Goal: Task Accomplishment & Management: Use online tool/utility

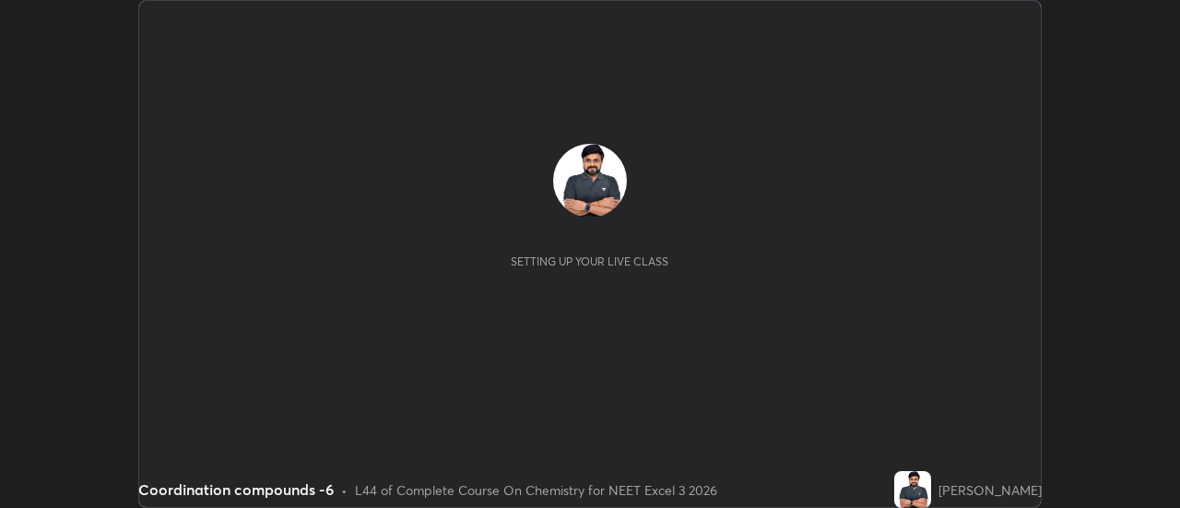
scroll to position [508, 1179]
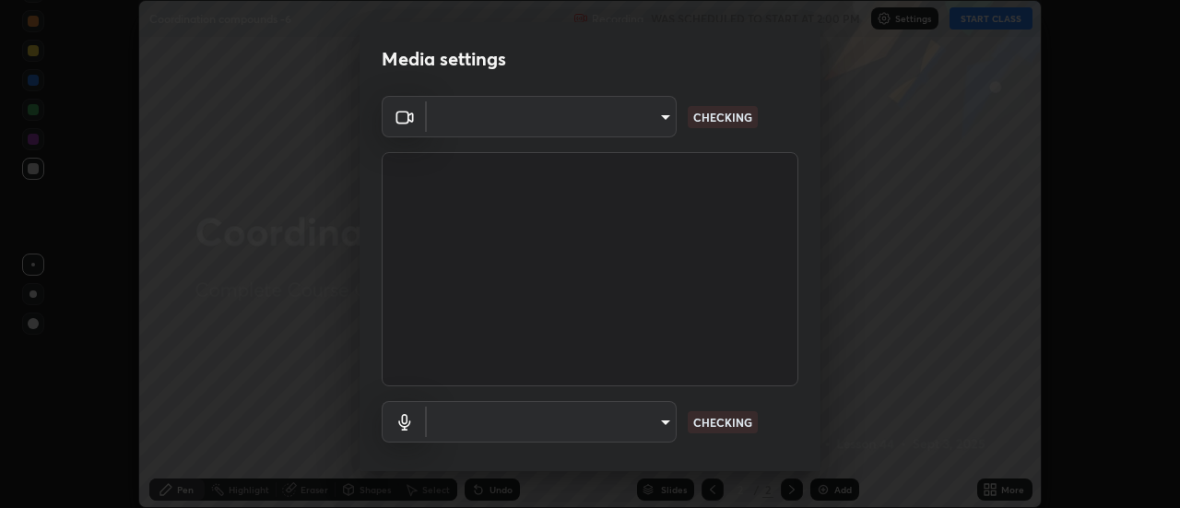
type input "cf8053163bb2f7d6ecf3d6bd7b4235d237b850a42bc303a0614f26eb784a67d0"
click at [655, 421] on body "Erase all Coordination compounds -6 Recording WAS SCHEDULED TO START AT 2:00 PM…" at bounding box center [590, 254] width 1180 height 508
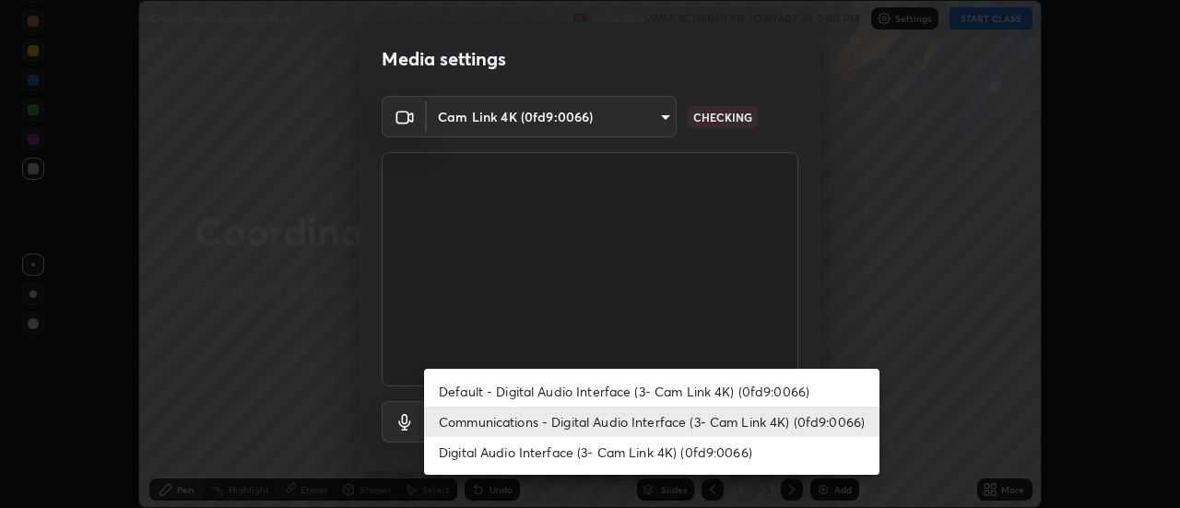
click at [649, 400] on li "Default - Digital Audio Interface (3- Cam Link 4K) (0fd9:0066)" at bounding box center [651, 391] width 455 height 30
type input "default"
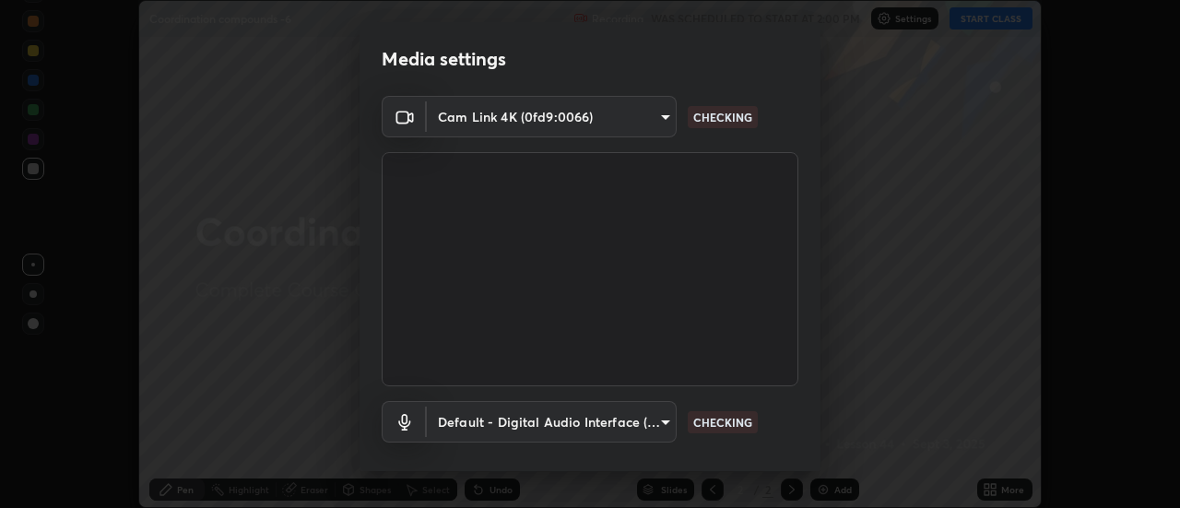
scroll to position [97, 0]
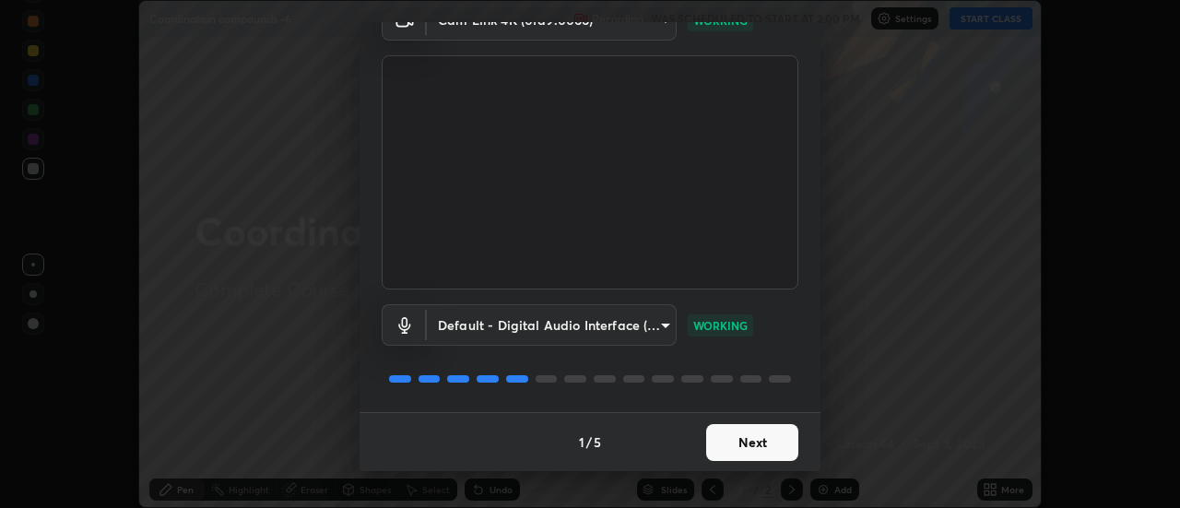
click at [750, 441] on button "Next" at bounding box center [752, 442] width 92 height 37
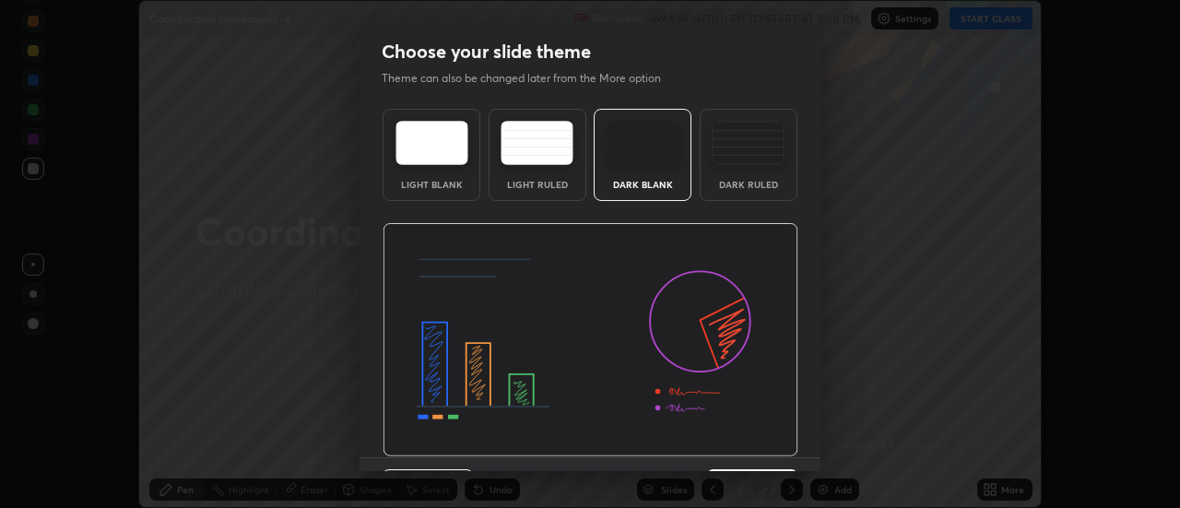
click at [755, 445] on img at bounding box center [591, 340] width 416 height 234
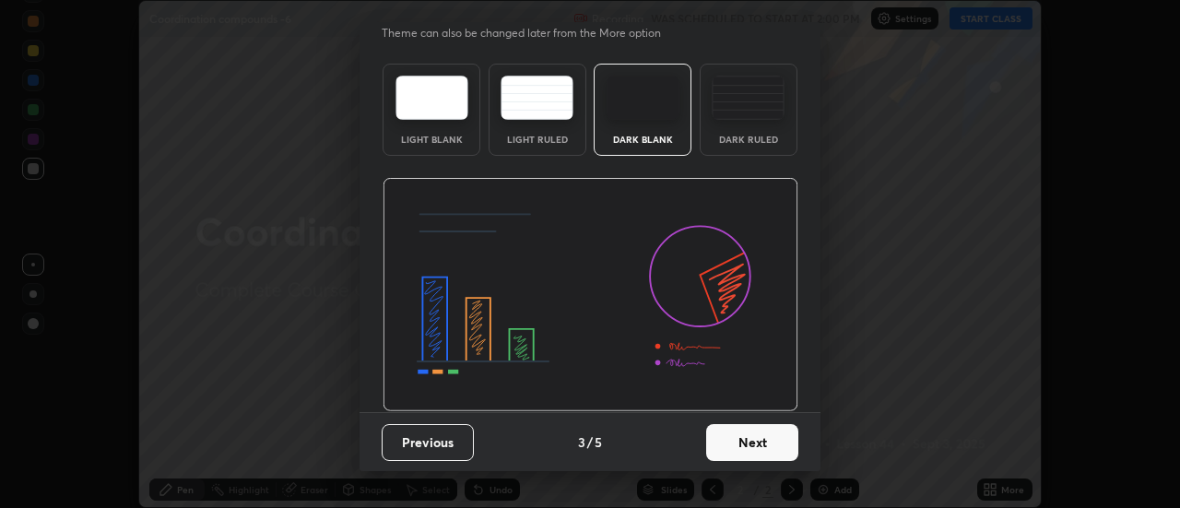
click at [762, 443] on button "Next" at bounding box center [752, 442] width 92 height 37
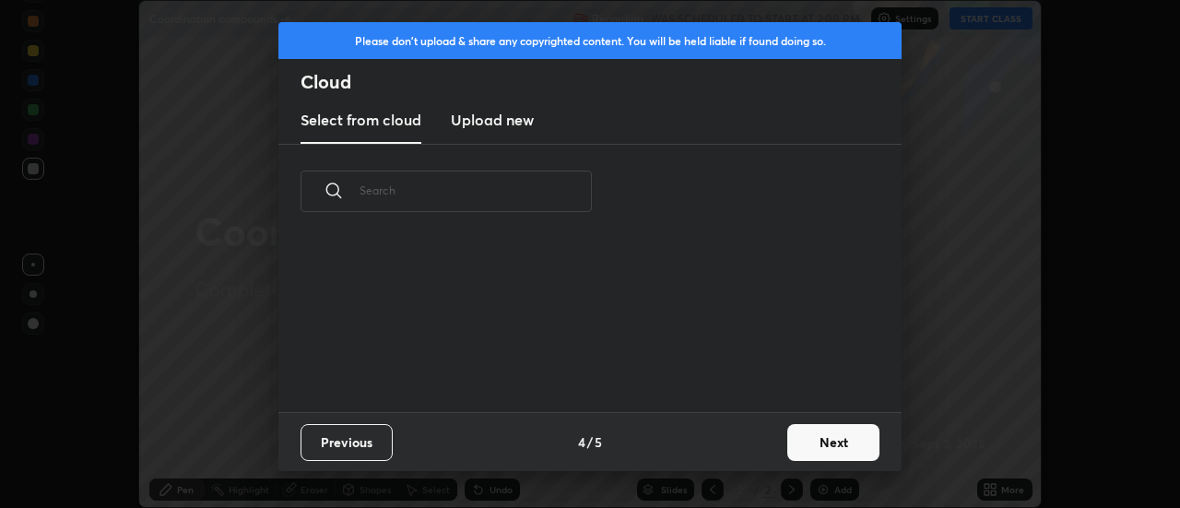
click at [823, 439] on button "Next" at bounding box center [833, 442] width 92 height 37
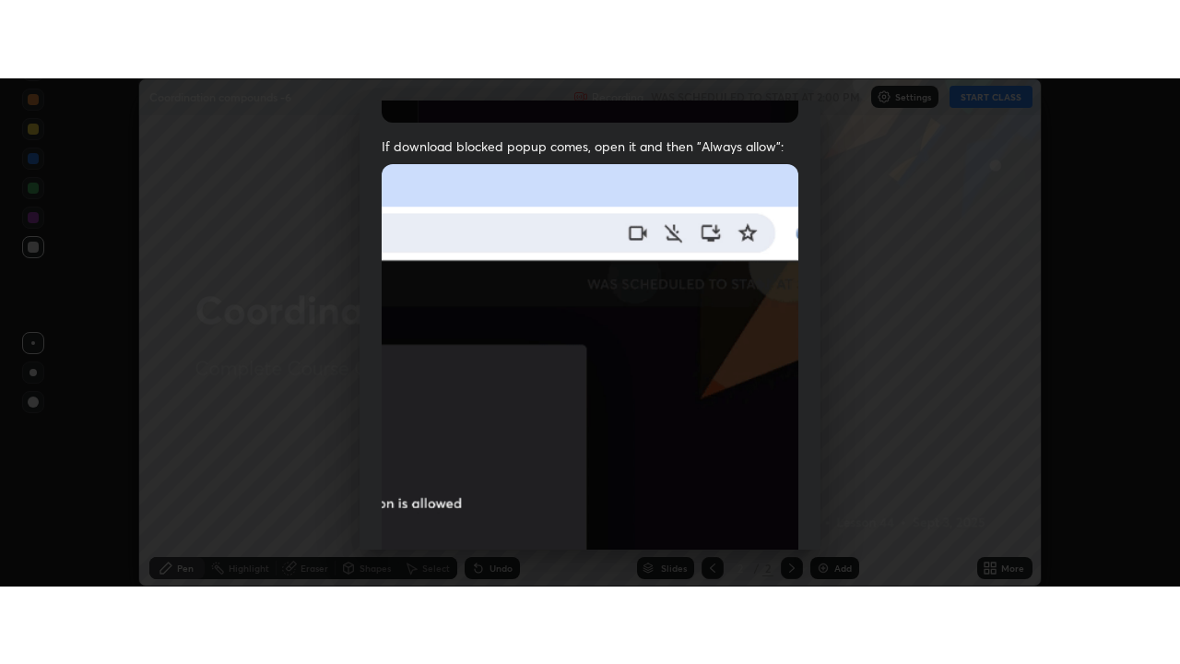
scroll to position [473, 0]
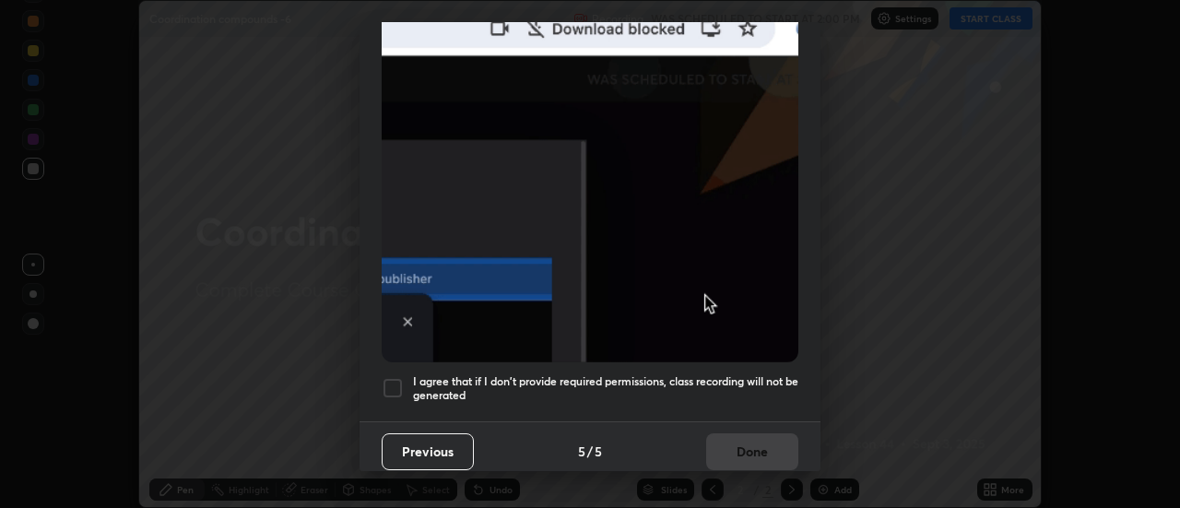
click at [394, 377] on div at bounding box center [393, 388] width 22 height 22
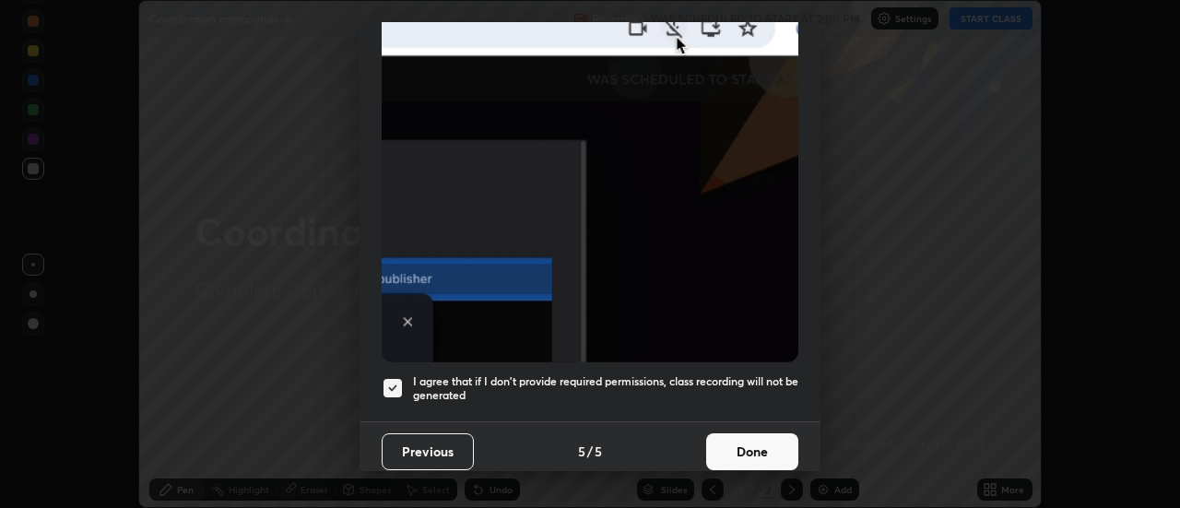
click at [765, 441] on button "Done" at bounding box center [752, 451] width 92 height 37
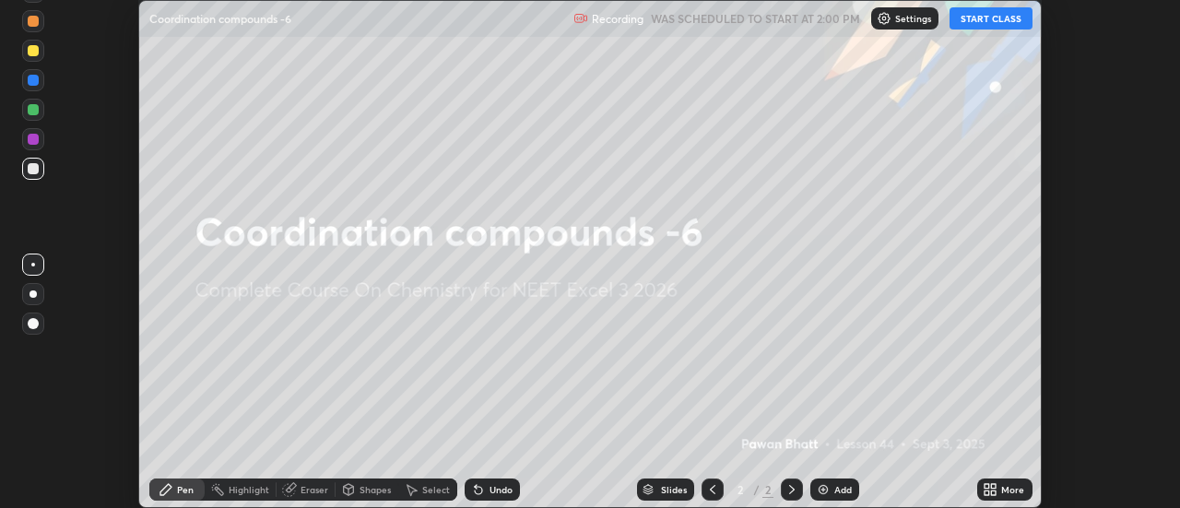
click at [1004, 16] on button "START CLASS" at bounding box center [991, 18] width 83 height 22
click at [1007, 492] on div "More" at bounding box center [1012, 489] width 23 height 9
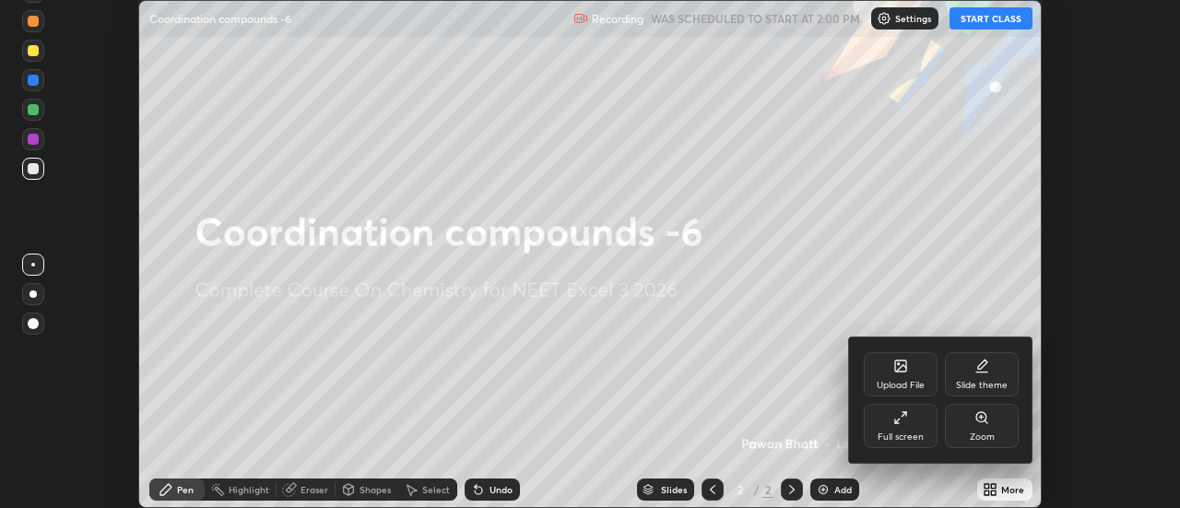
click at [904, 420] on icon at bounding box center [900, 417] width 15 height 15
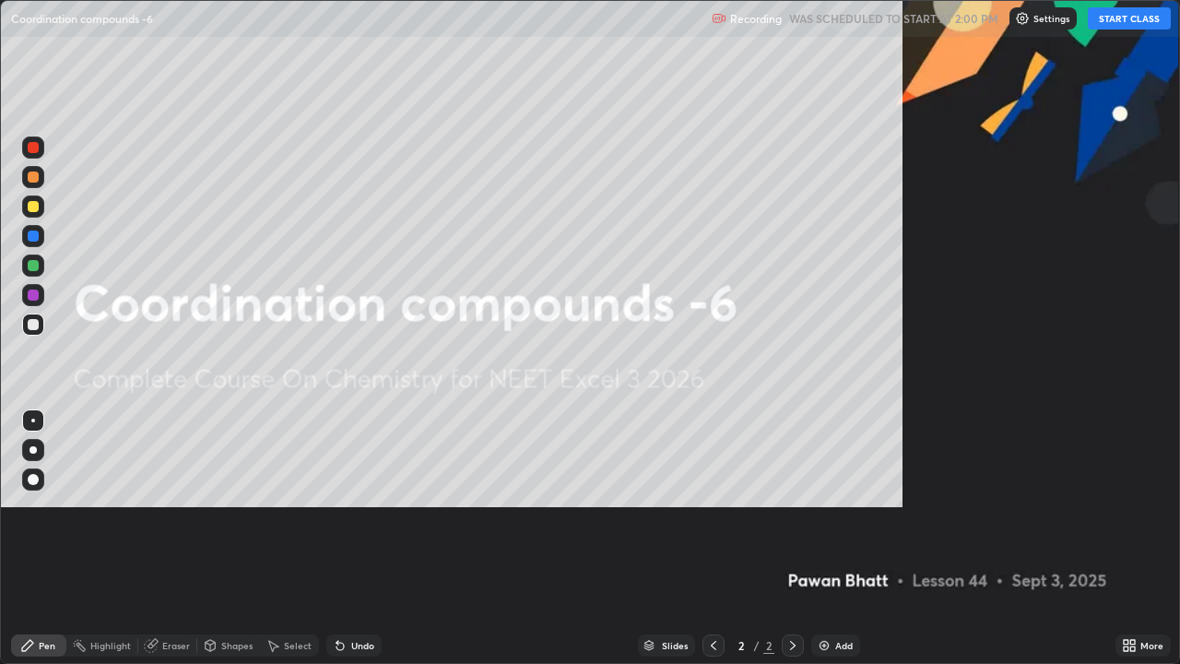
scroll to position [664, 1180]
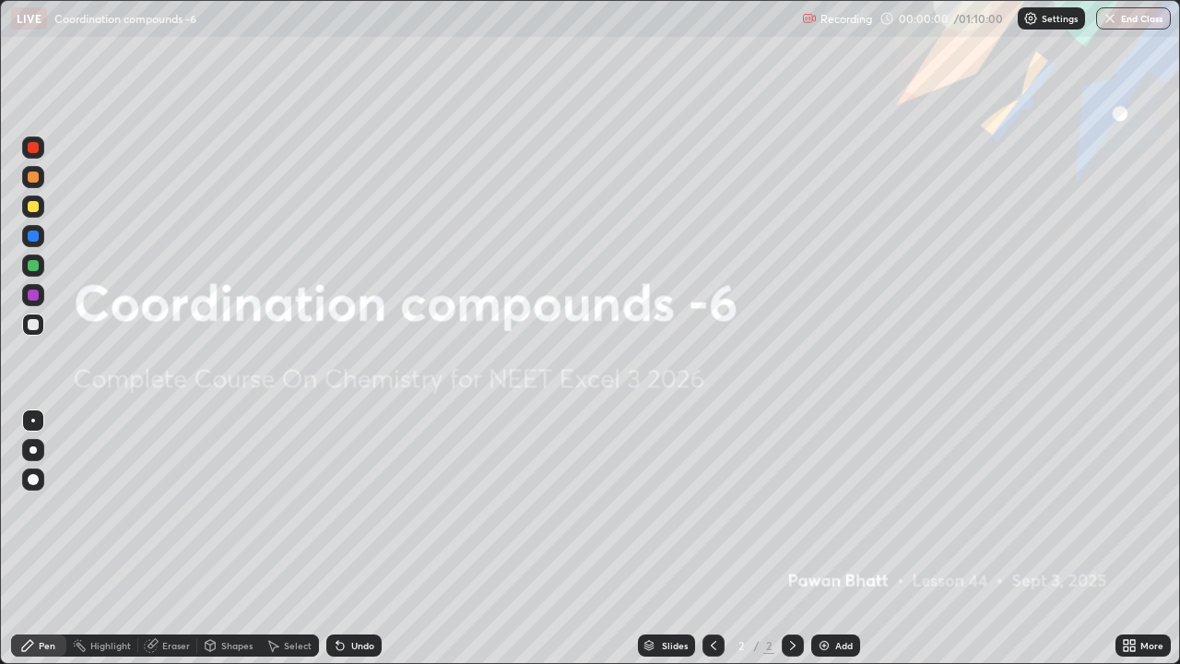
click at [841, 507] on div "Add" at bounding box center [844, 645] width 18 height 9
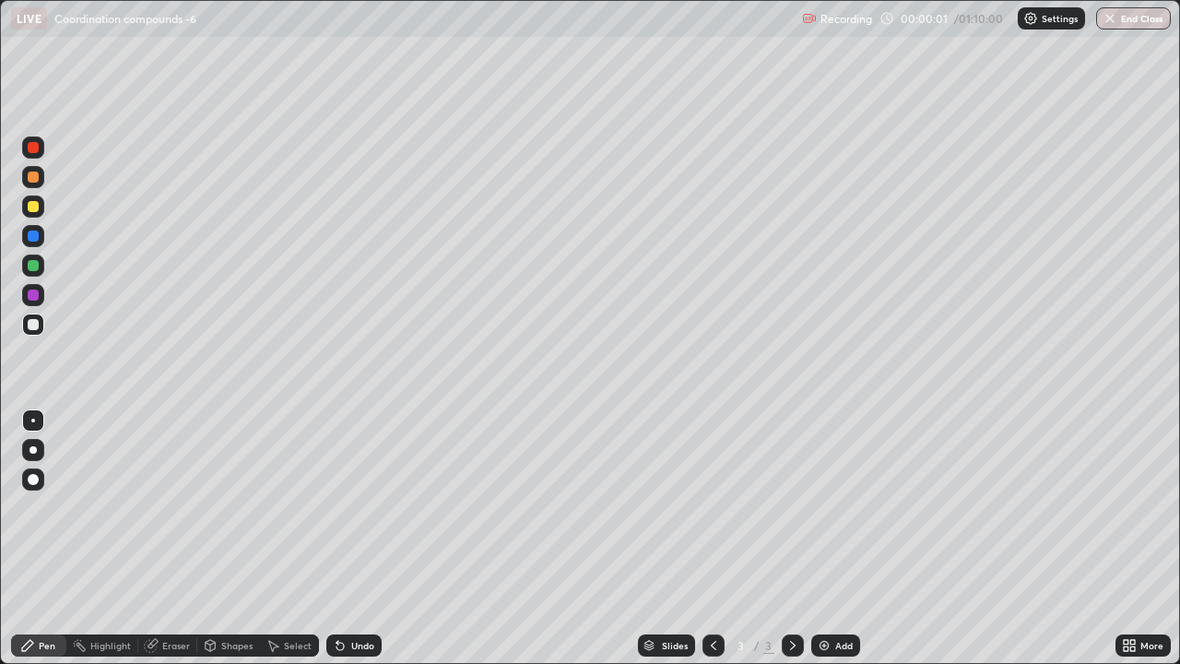
click at [41, 210] on div at bounding box center [33, 206] width 22 height 22
click at [359, 507] on div "Undo" at bounding box center [362, 645] width 23 height 9
click at [30, 446] on div at bounding box center [33, 450] width 22 height 22
click at [34, 240] on div at bounding box center [33, 235] width 11 height 11
click at [33, 266] on div at bounding box center [33, 265] width 11 height 11
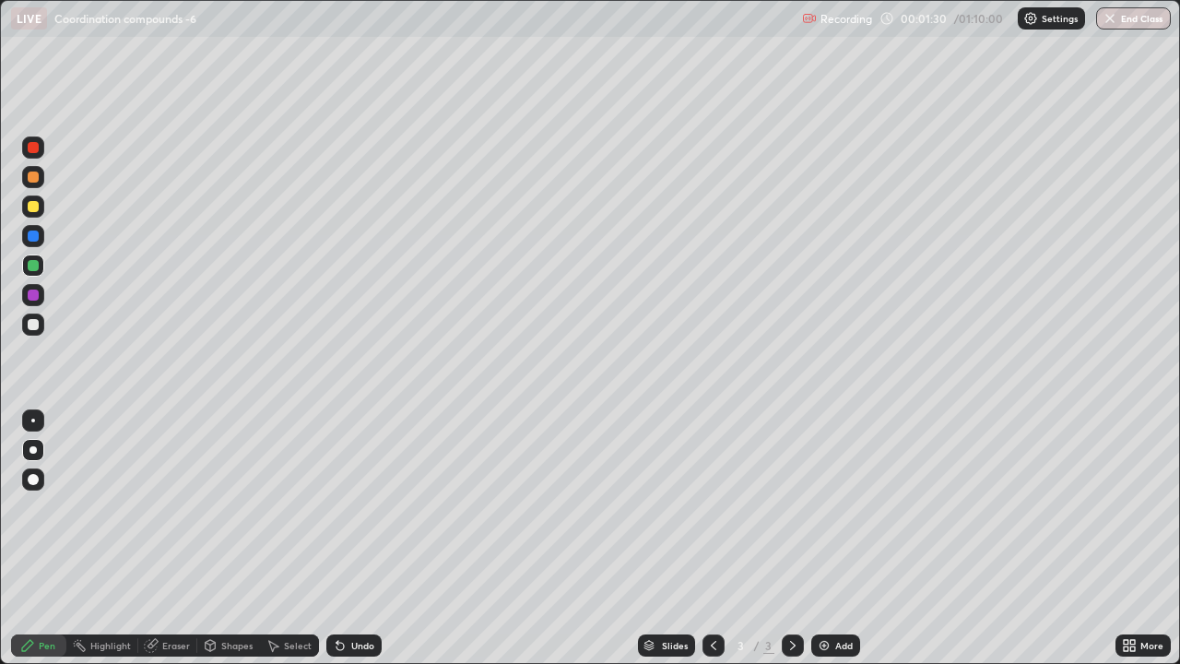
click at [33, 206] on div at bounding box center [33, 206] width 11 height 11
click at [33, 176] on div at bounding box center [33, 176] width 11 height 11
click at [175, 507] on div "Eraser" at bounding box center [176, 645] width 28 height 9
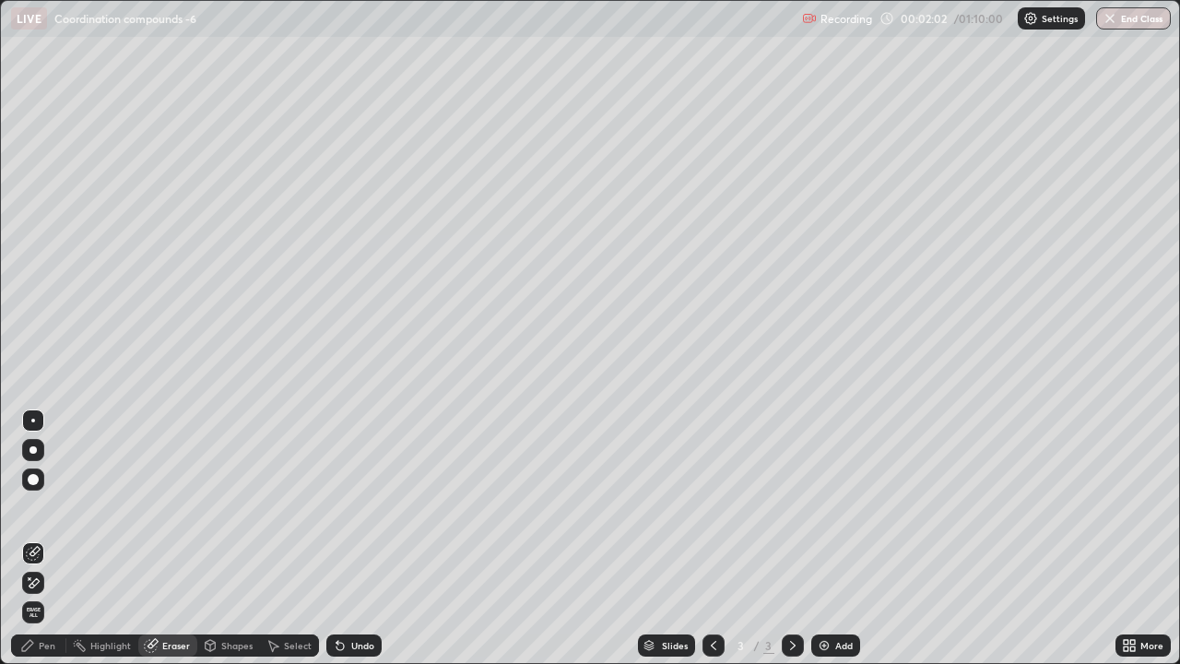
click at [49, 507] on div "Pen" at bounding box center [47, 645] width 17 height 9
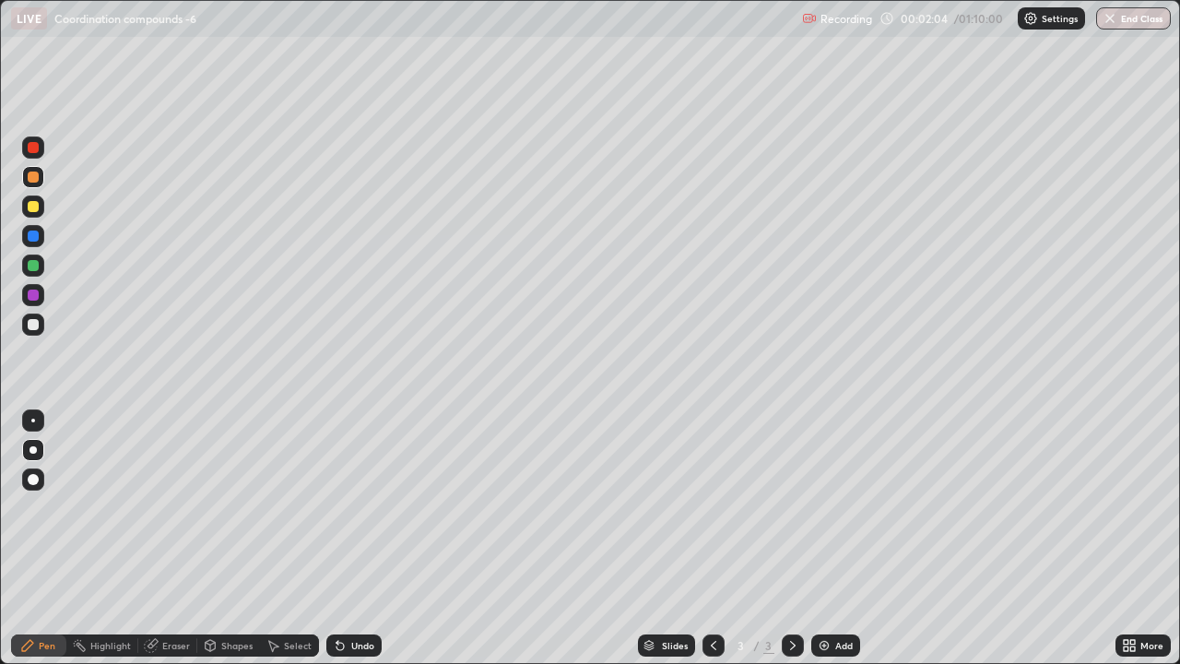
click at [33, 264] on div at bounding box center [33, 265] width 11 height 11
click at [32, 206] on div at bounding box center [33, 206] width 11 height 11
click at [34, 236] on div at bounding box center [33, 235] width 11 height 11
click at [30, 321] on div at bounding box center [33, 324] width 11 height 11
click at [30, 326] on div at bounding box center [33, 324] width 11 height 11
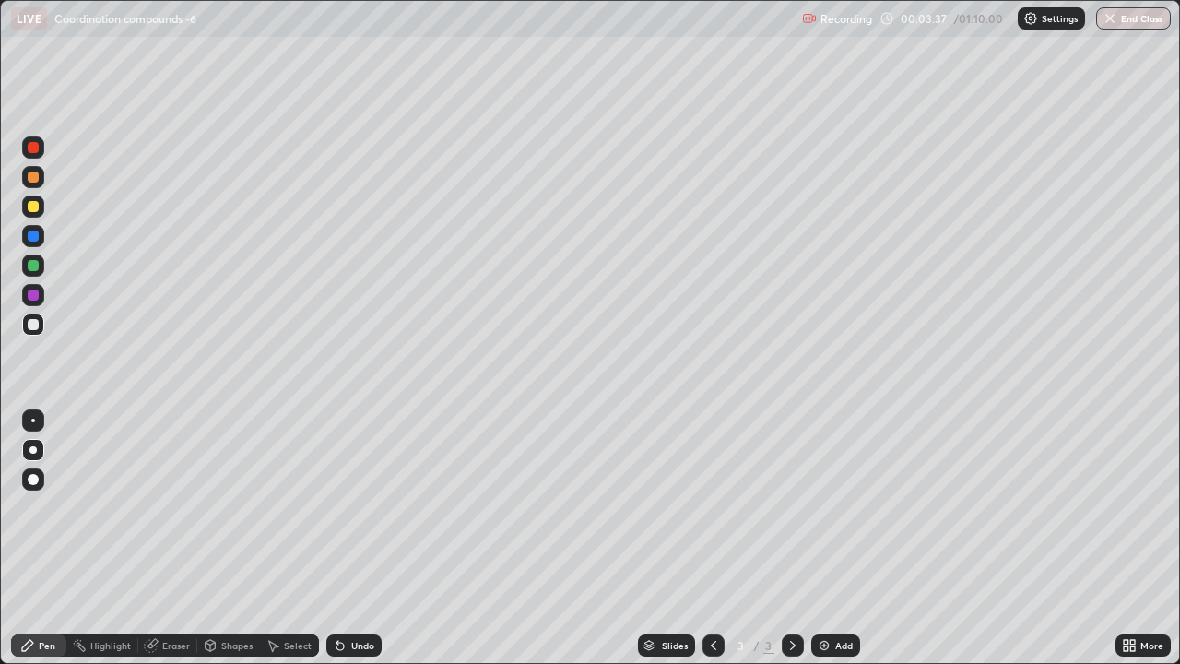
click at [233, 507] on div "Shapes" at bounding box center [236, 645] width 31 height 9
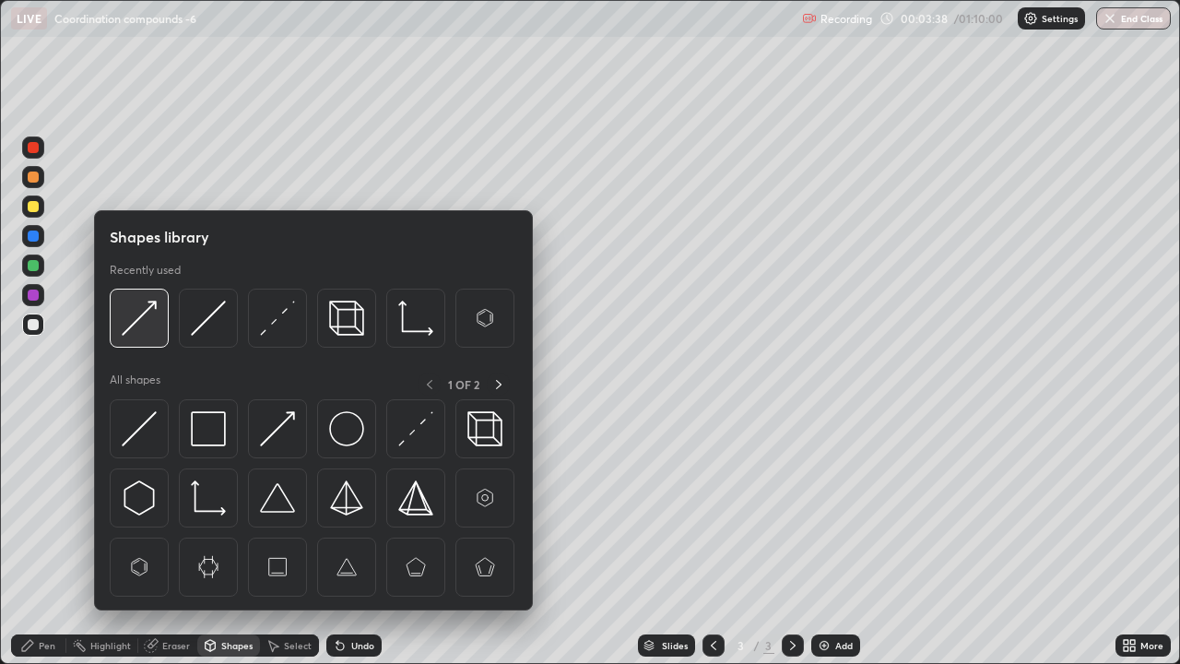
click at [151, 323] on img at bounding box center [139, 318] width 35 height 35
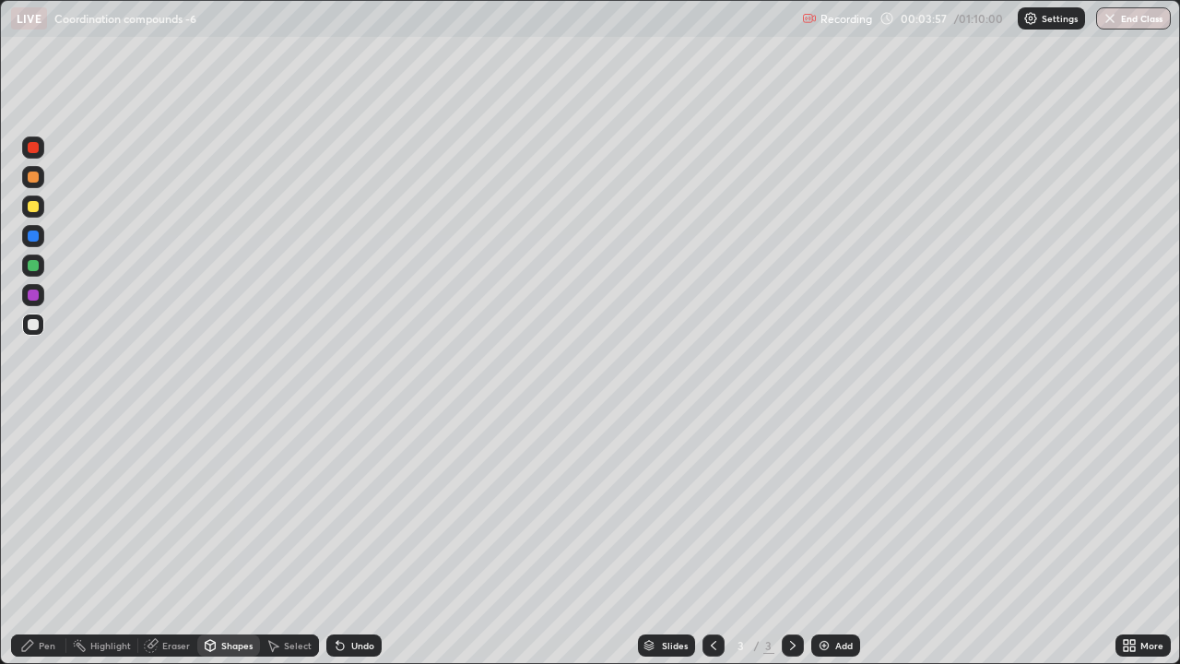
click at [34, 266] on div at bounding box center [33, 265] width 11 height 11
click at [41, 507] on div "Pen" at bounding box center [38, 645] width 55 height 22
click at [835, 507] on div "Add" at bounding box center [844, 645] width 18 height 9
click at [32, 209] on div at bounding box center [33, 206] width 11 height 11
click at [32, 179] on div at bounding box center [33, 176] width 11 height 11
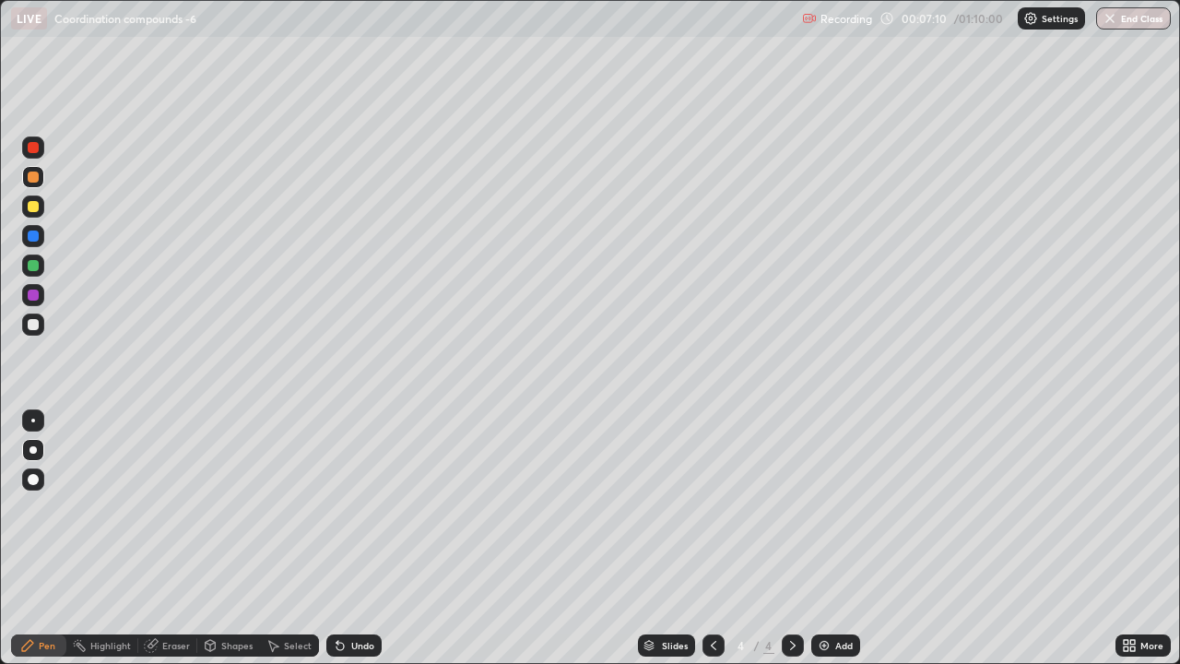
click at [711, 507] on icon at bounding box center [714, 645] width 6 height 9
click at [791, 507] on icon at bounding box center [792, 645] width 15 height 15
click at [34, 270] on div at bounding box center [33, 265] width 11 height 11
click at [35, 319] on div at bounding box center [33, 324] width 11 height 11
click at [34, 266] on div at bounding box center [33, 265] width 11 height 11
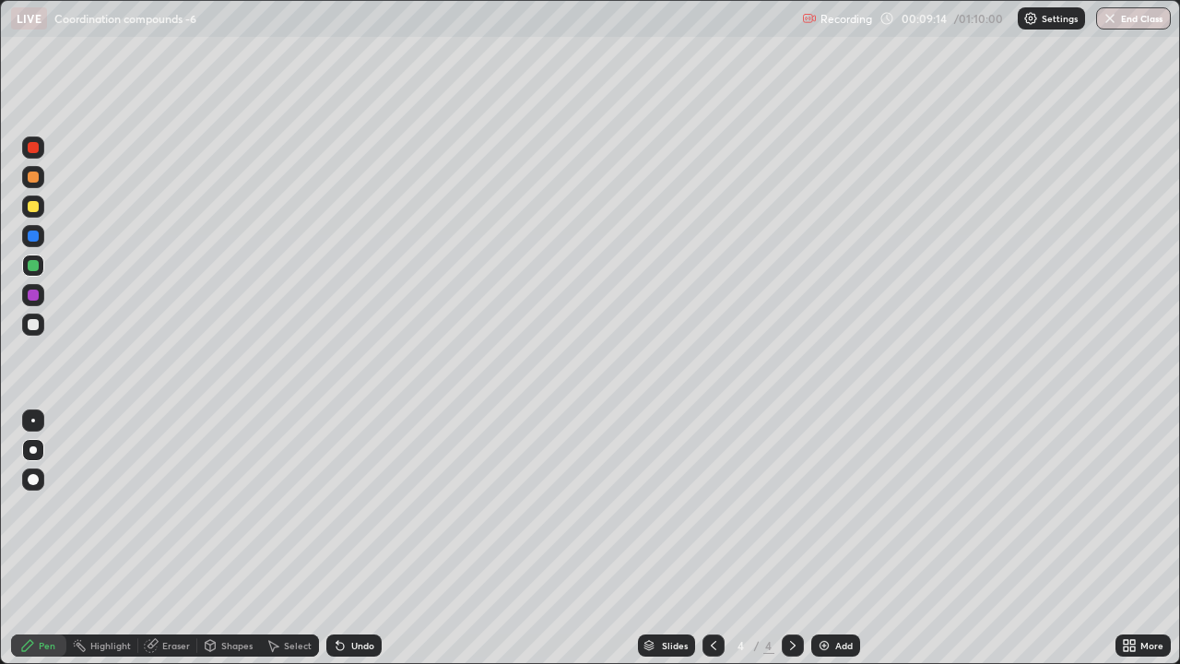
click at [35, 209] on div at bounding box center [33, 206] width 11 height 11
click at [34, 234] on div at bounding box center [33, 235] width 11 height 11
click at [29, 327] on div at bounding box center [33, 324] width 11 height 11
click at [707, 507] on icon at bounding box center [713, 645] width 15 height 15
click at [797, 507] on icon at bounding box center [792, 645] width 15 height 15
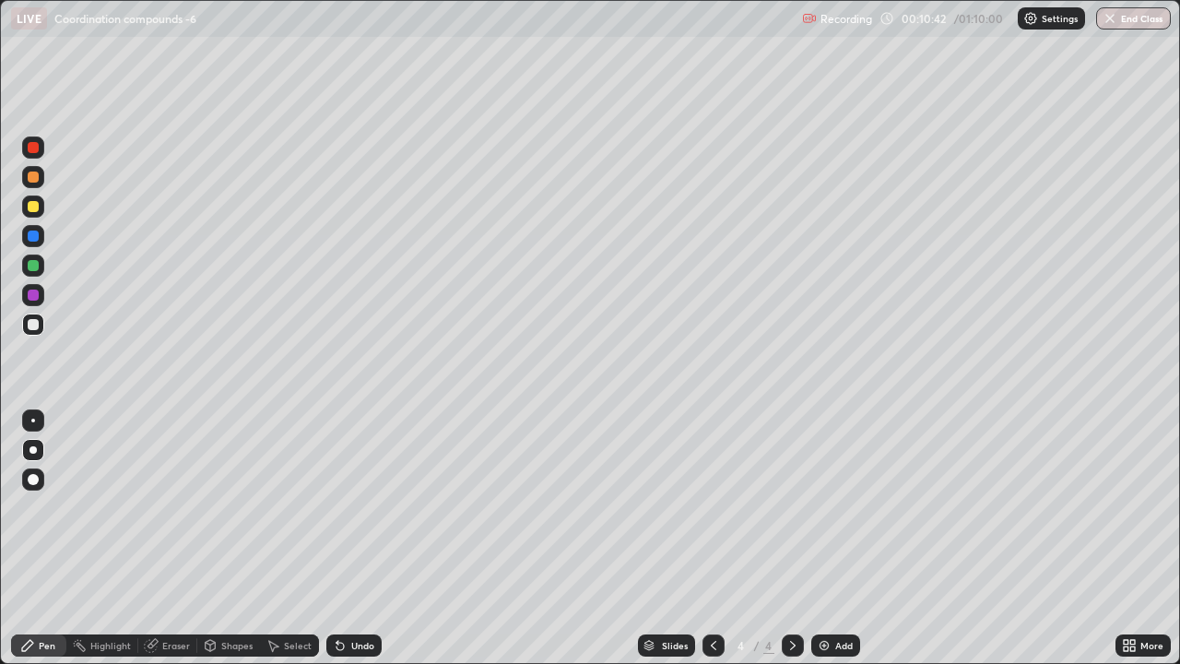
click at [234, 507] on div "Shapes" at bounding box center [236, 645] width 31 height 9
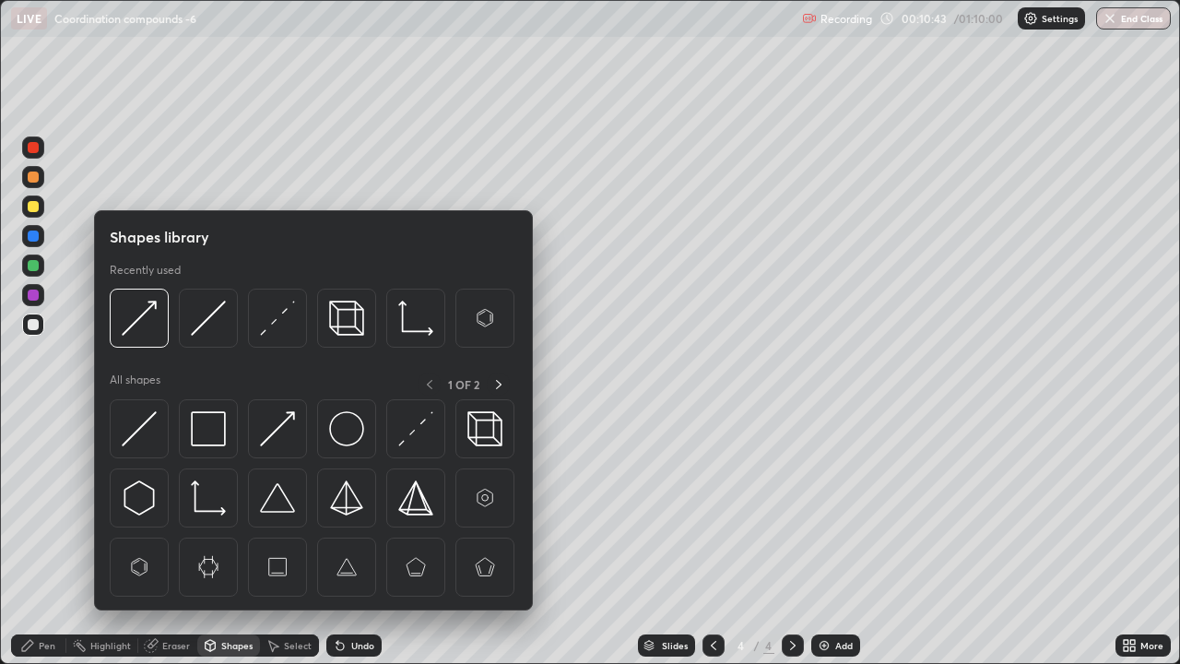
click at [147, 317] on img at bounding box center [139, 318] width 35 height 35
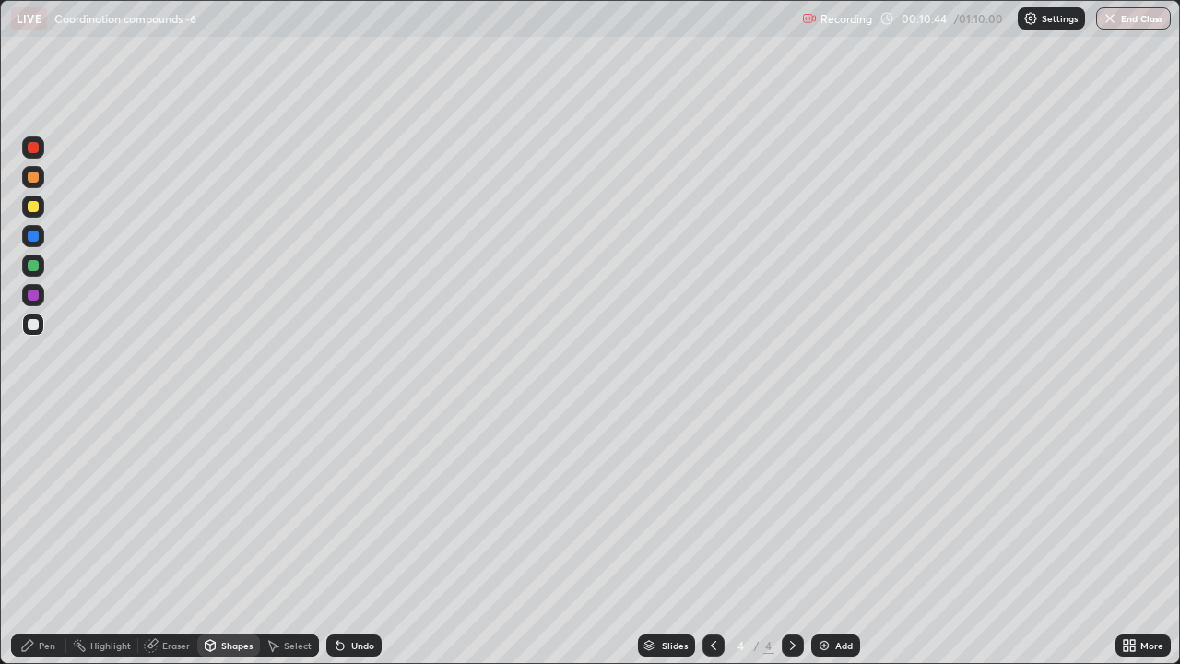
click at [34, 207] on div at bounding box center [33, 206] width 11 height 11
click at [31, 326] on div at bounding box center [33, 324] width 11 height 11
click at [39, 507] on div "Pen" at bounding box center [47, 645] width 17 height 9
click at [712, 507] on icon at bounding box center [713, 645] width 15 height 15
click at [788, 507] on div at bounding box center [793, 645] width 22 height 22
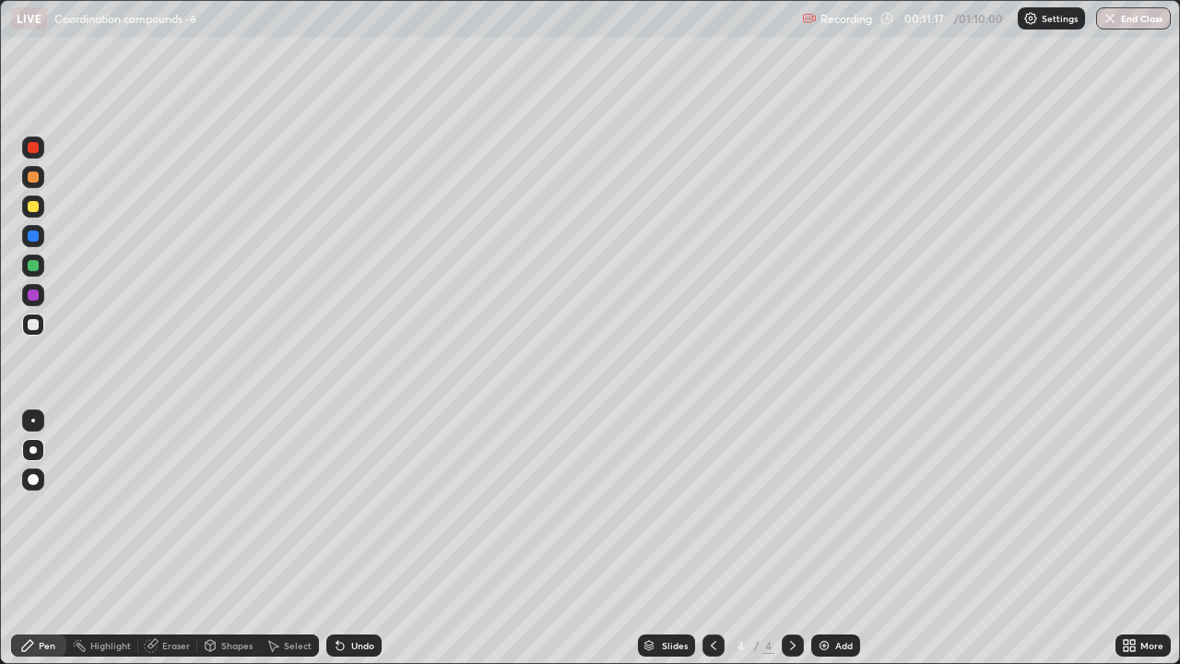
click at [793, 507] on icon at bounding box center [792, 645] width 15 height 15
click at [712, 507] on icon at bounding box center [713, 645] width 15 height 15
click at [792, 507] on icon at bounding box center [793, 645] width 6 height 9
click at [793, 507] on icon at bounding box center [792, 645] width 15 height 15
click at [711, 507] on div at bounding box center [713, 645] width 22 height 22
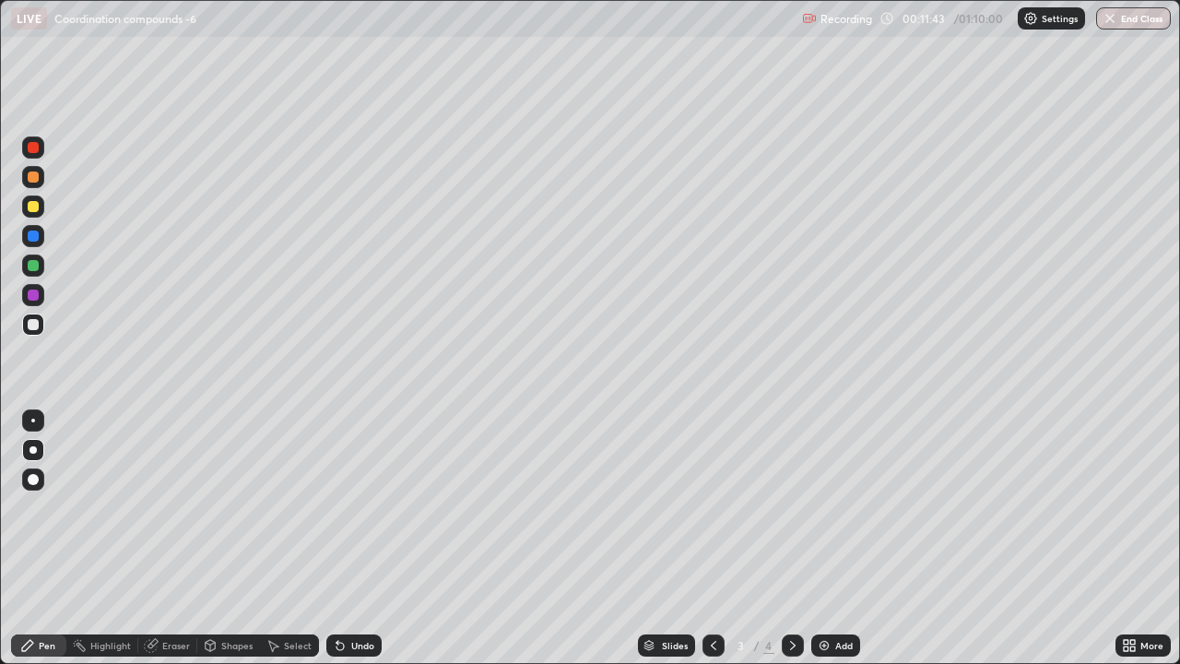
click at [792, 507] on icon at bounding box center [792, 645] width 15 height 15
click at [720, 507] on div at bounding box center [713, 645] width 22 height 22
click at [791, 507] on icon at bounding box center [792, 645] width 15 height 15
click at [835, 507] on div "Add" at bounding box center [844, 645] width 18 height 9
click at [36, 206] on div at bounding box center [33, 206] width 11 height 11
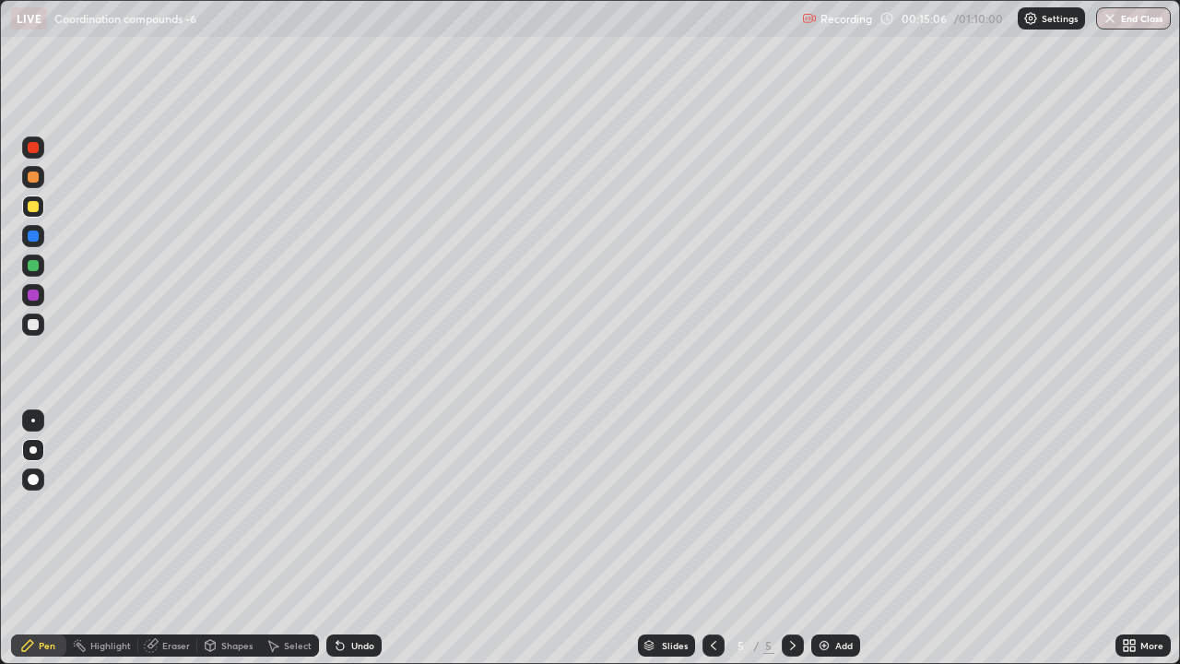
click at [356, 507] on div "Undo" at bounding box center [362, 645] width 23 height 9
click at [33, 266] on div at bounding box center [33, 265] width 11 height 11
click at [361, 507] on div "Undo" at bounding box center [362, 645] width 23 height 9
click at [363, 507] on div "Undo" at bounding box center [362, 645] width 23 height 9
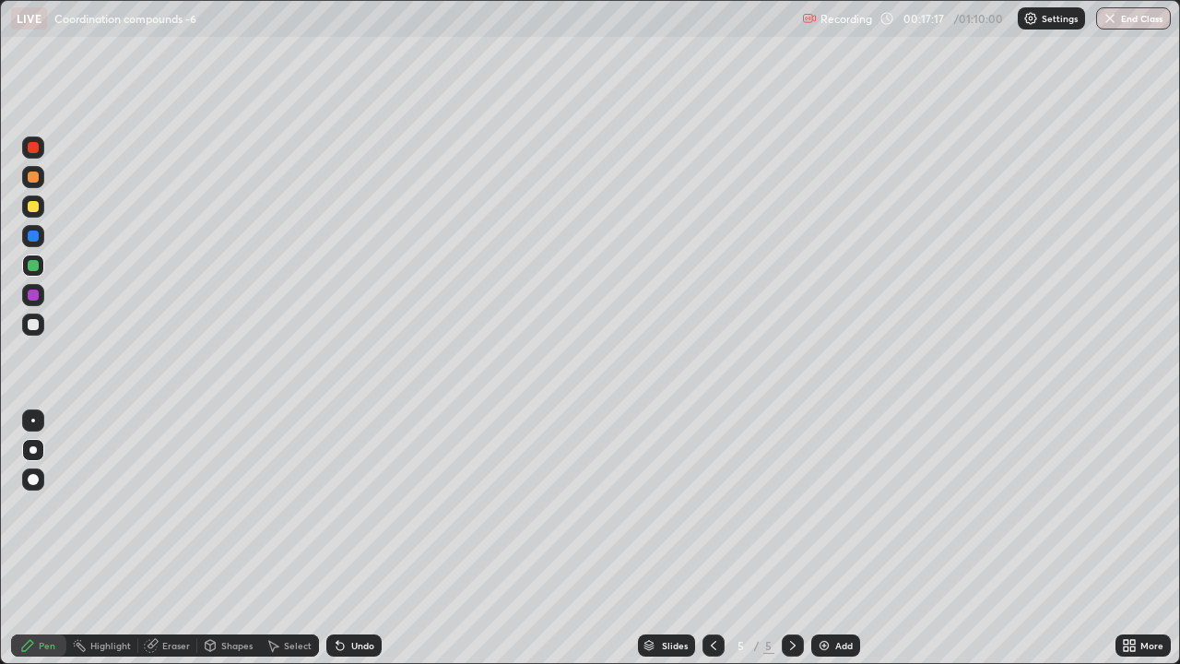
click at [35, 208] on div at bounding box center [33, 206] width 11 height 11
click at [172, 507] on div "Eraser" at bounding box center [176, 645] width 28 height 9
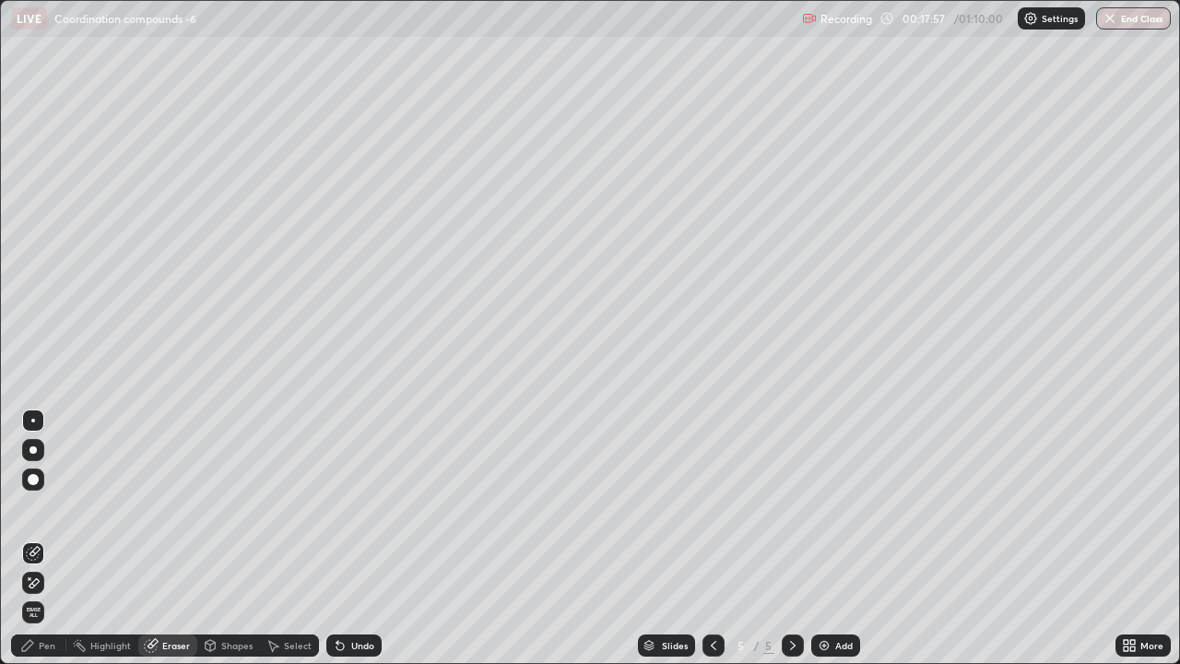
click at [45, 507] on div "Pen" at bounding box center [47, 645] width 17 height 9
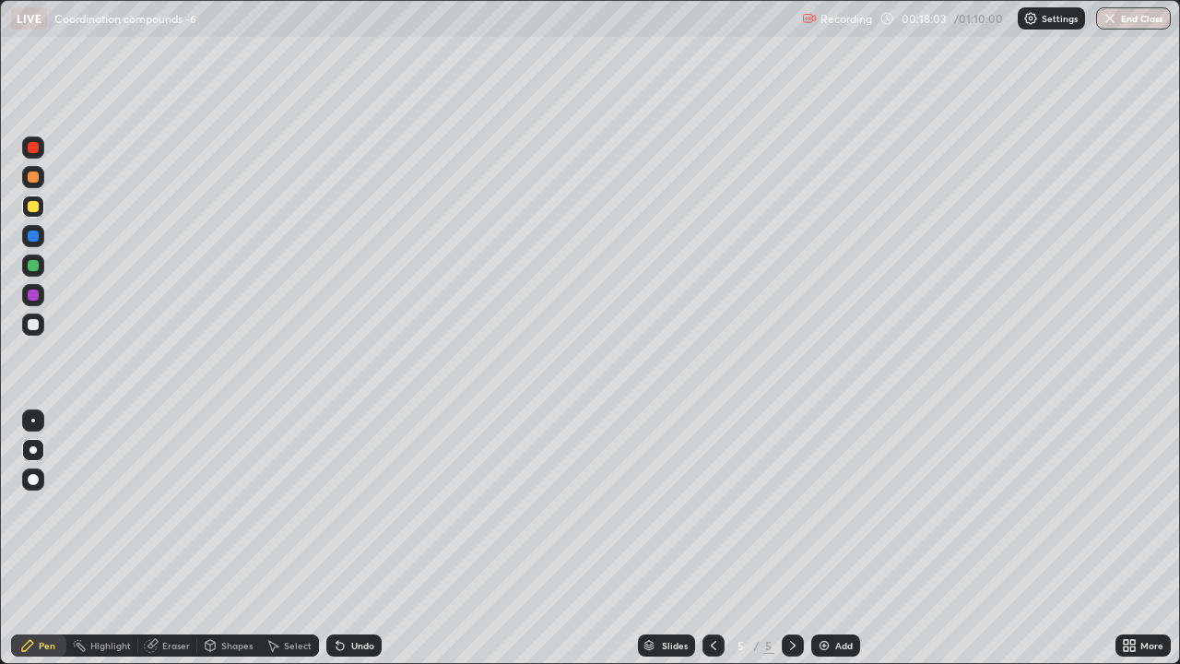
click at [173, 507] on div "Eraser" at bounding box center [176, 645] width 28 height 9
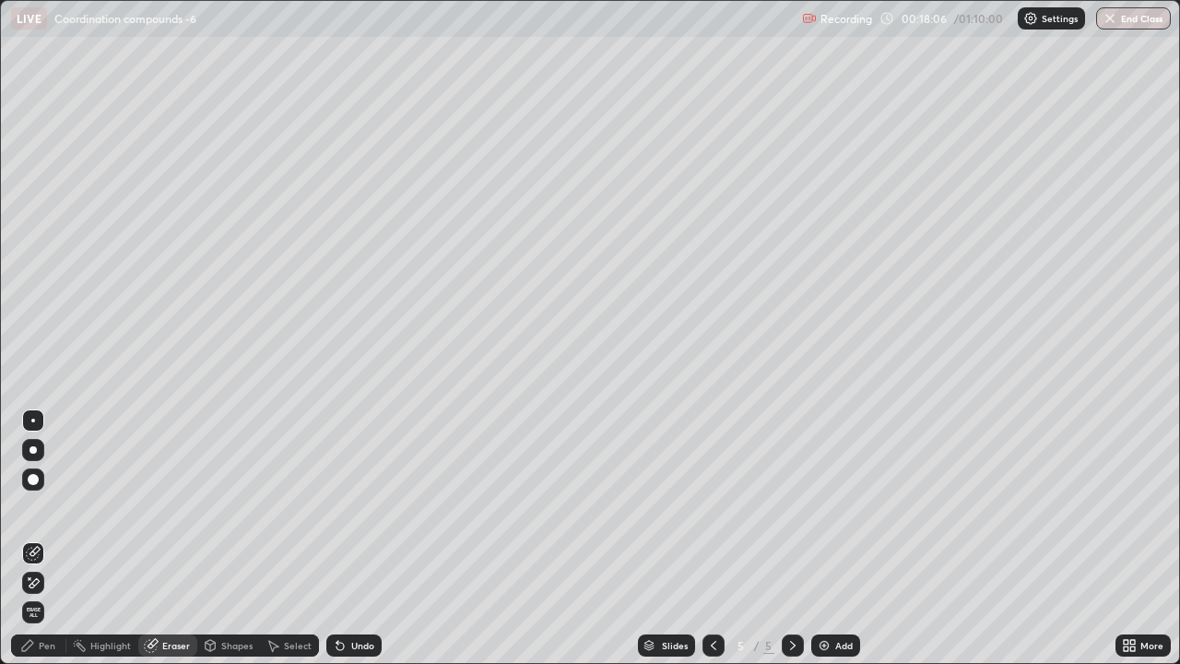
click at [41, 507] on div "Pen" at bounding box center [47, 645] width 17 height 9
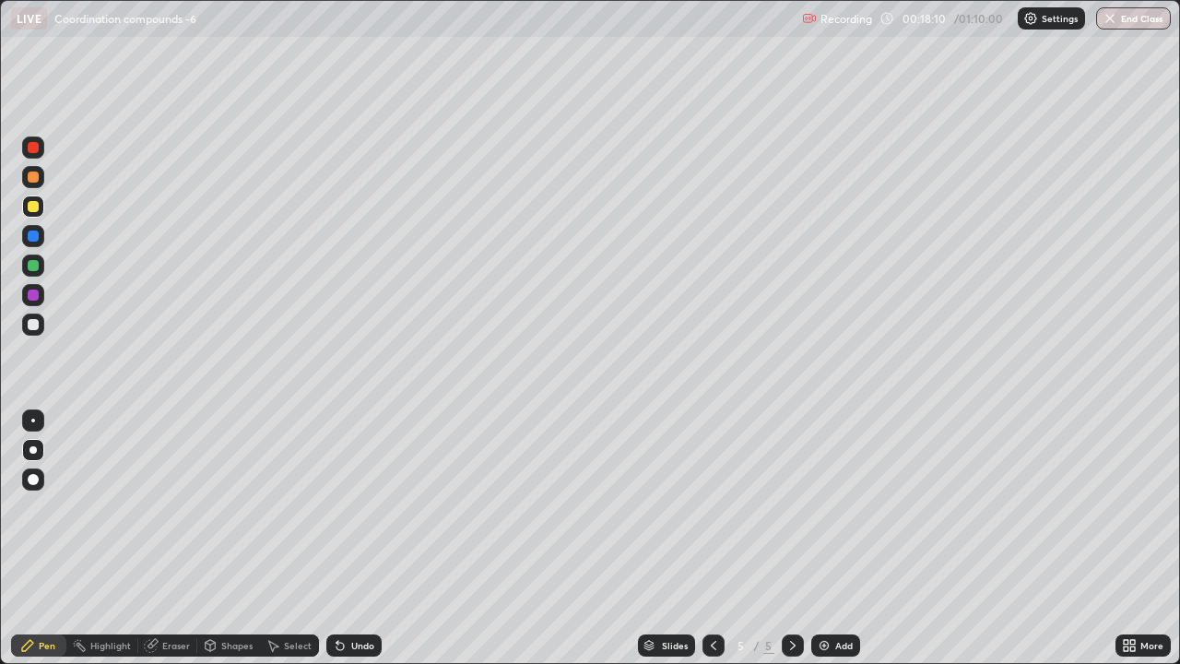
click at [34, 260] on div at bounding box center [33, 265] width 11 height 11
click at [830, 507] on div "Add" at bounding box center [835, 645] width 49 height 22
click at [38, 205] on div at bounding box center [33, 206] width 11 height 11
click at [838, 507] on div "Add" at bounding box center [844, 645] width 18 height 9
click at [710, 507] on icon at bounding box center [713, 645] width 15 height 15
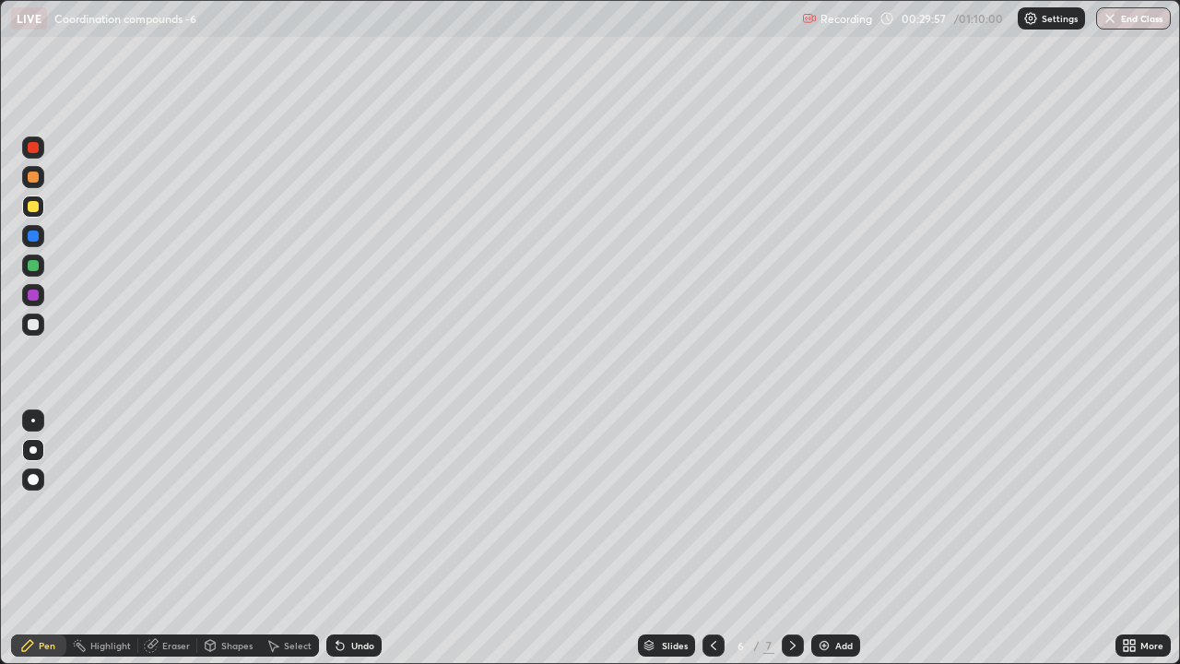
click at [791, 507] on icon at bounding box center [793, 645] width 6 height 9
click at [821, 507] on div "Add" at bounding box center [835, 645] width 49 height 22
click at [714, 507] on icon at bounding box center [713, 645] width 15 height 15
click at [33, 265] on div at bounding box center [33, 265] width 11 height 11
click at [35, 209] on div at bounding box center [33, 206] width 11 height 11
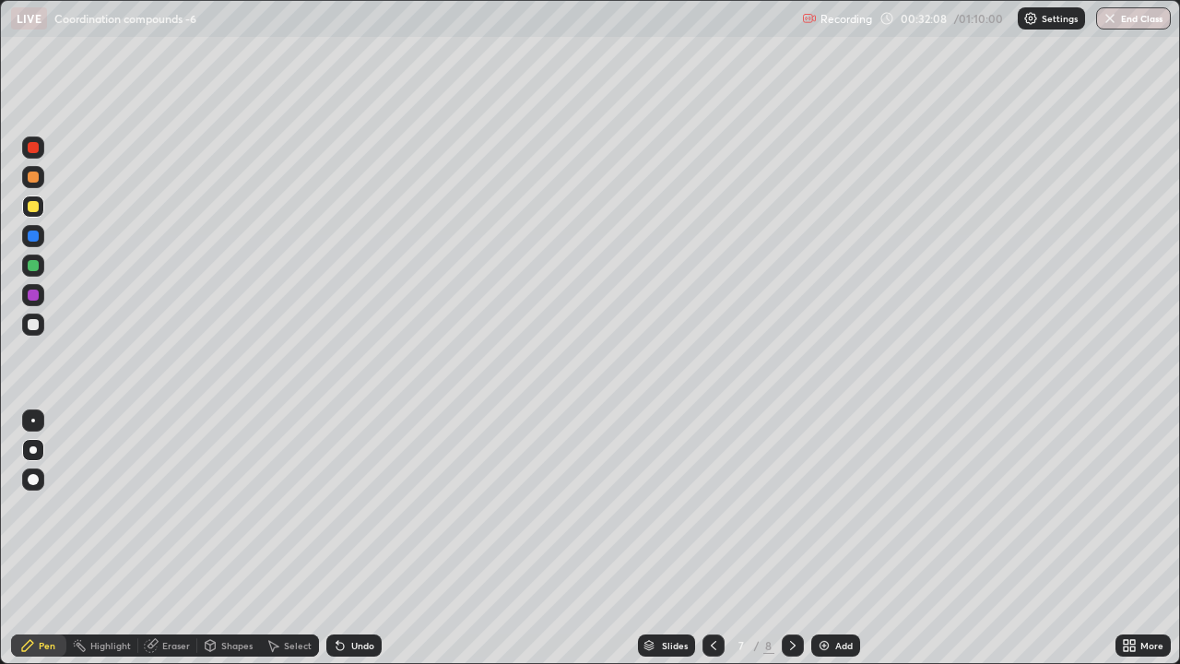
click at [168, 507] on div "Eraser" at bounding box center [176, 645] width 28 height 9
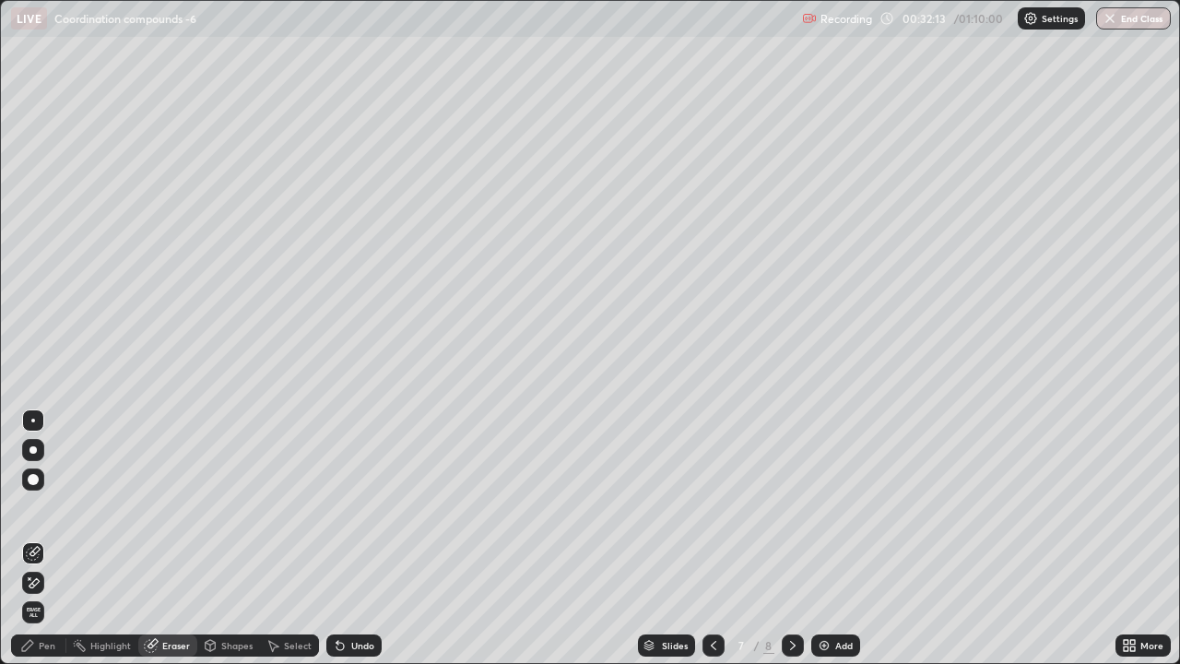
click at [43, 507] on div "Pen" at bounding box center [38, 645] width 55 height 22
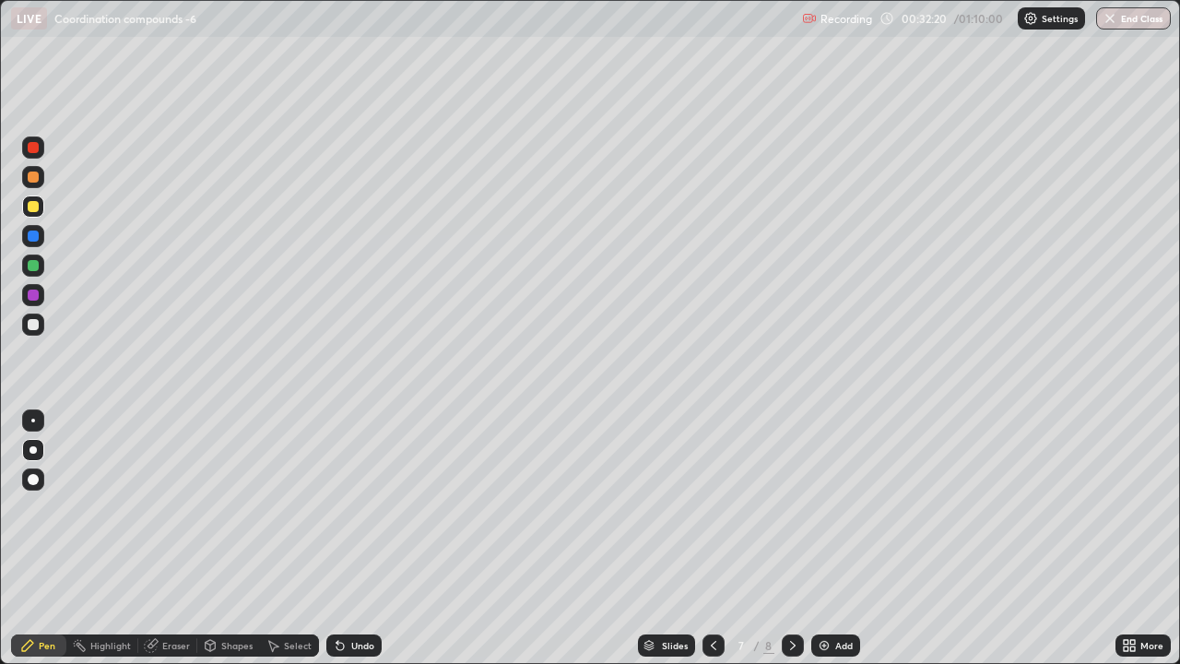
click at [169, 507] on div "Eraser" at bounding box center [176, 645] width 28 height 9
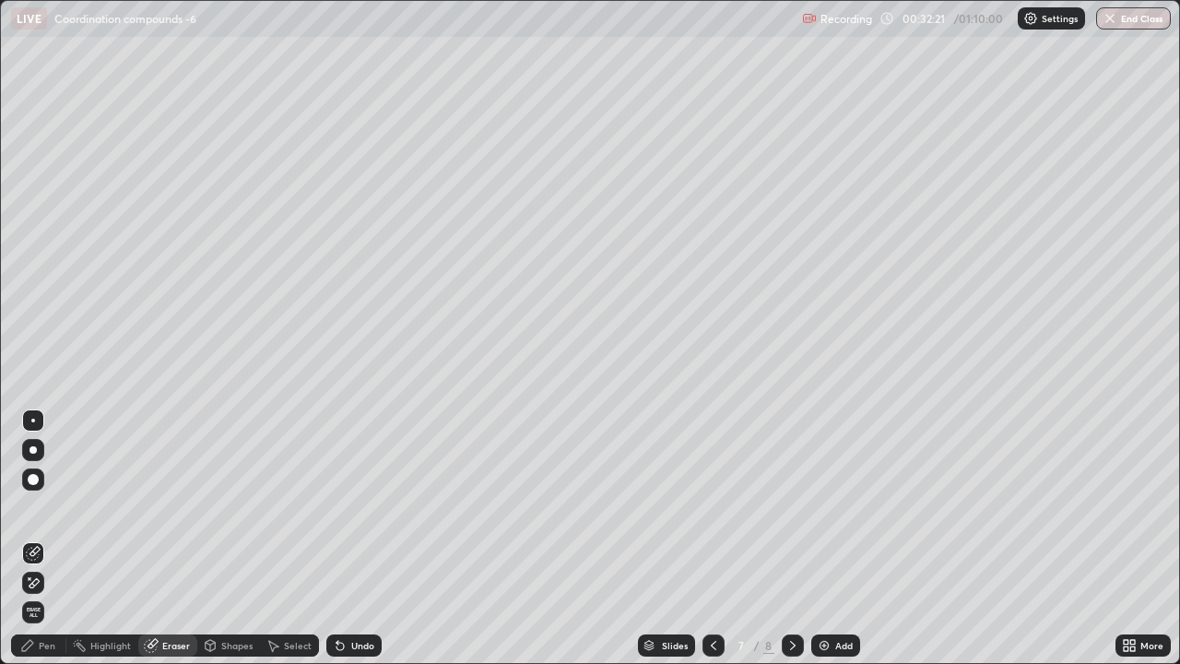
click at [48, 507] on div "Pen" at bounding box center [47, 645] width 17 height 9
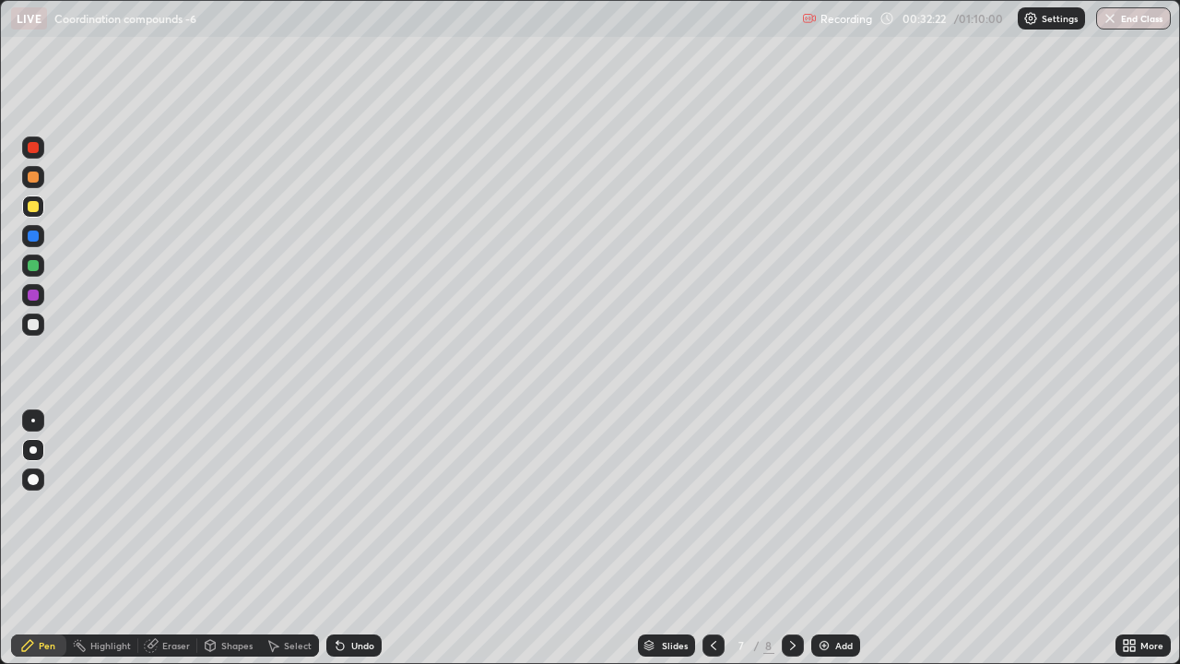
click at [38, 266] on div at bounding box center [33, 265] width 11 height 11
click at [33, 179] on div at bounding box center [33, 176] width 11 height 11
click at [791, 507] on icon at bounding box center [792, 645] width 15 height 15
click at [37, 208] on div at bounding box center [33, 206] width 11 height 11
click at [356, 507] on div "Undo" at bounding box center [362, 645] width 23 height 9
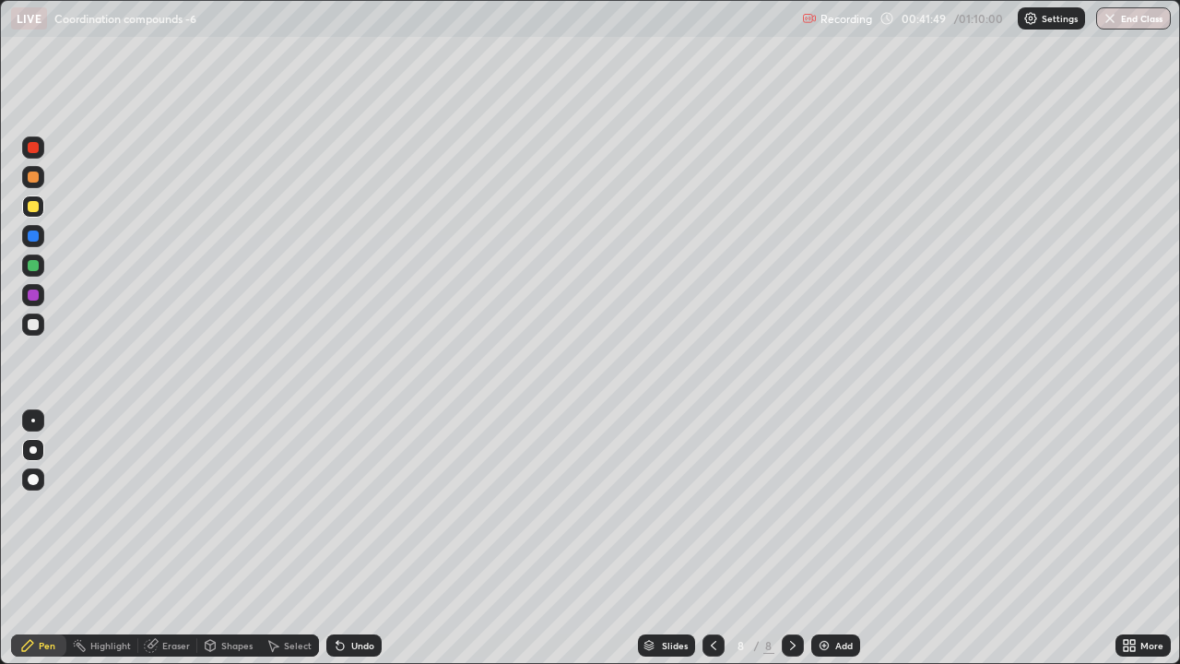
click at [38, 266] on div at bounding box center [33, 265] width 11 height 11
click at [713, 507] on icon at bounding box center [713, 645] width 15 height 15
click at [714, 507] on icon at bounding box center [713, 645] width 15 height 15
click at [788, 507] on icon at bounding box center [792, 645] width 15 height 15
click at [790, 507] on icon at bounding box center [792, 645] width 15 height 15
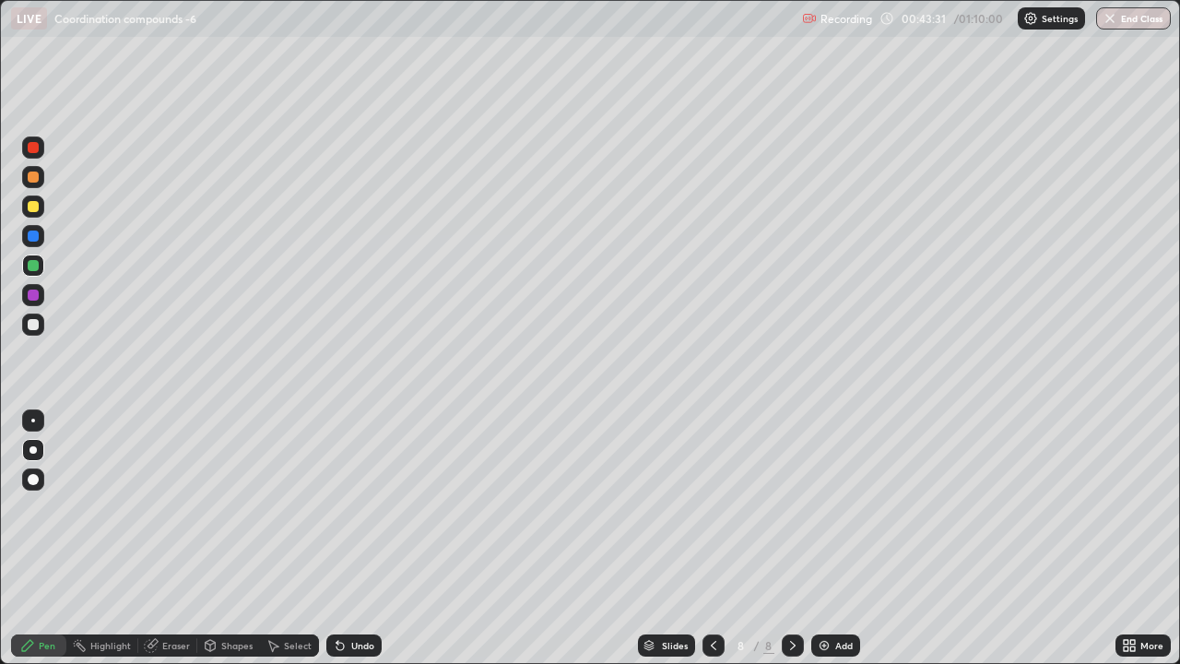
click at [159, 507] on div "Eraser" at bounding box center [167, 645] width 59 height 22
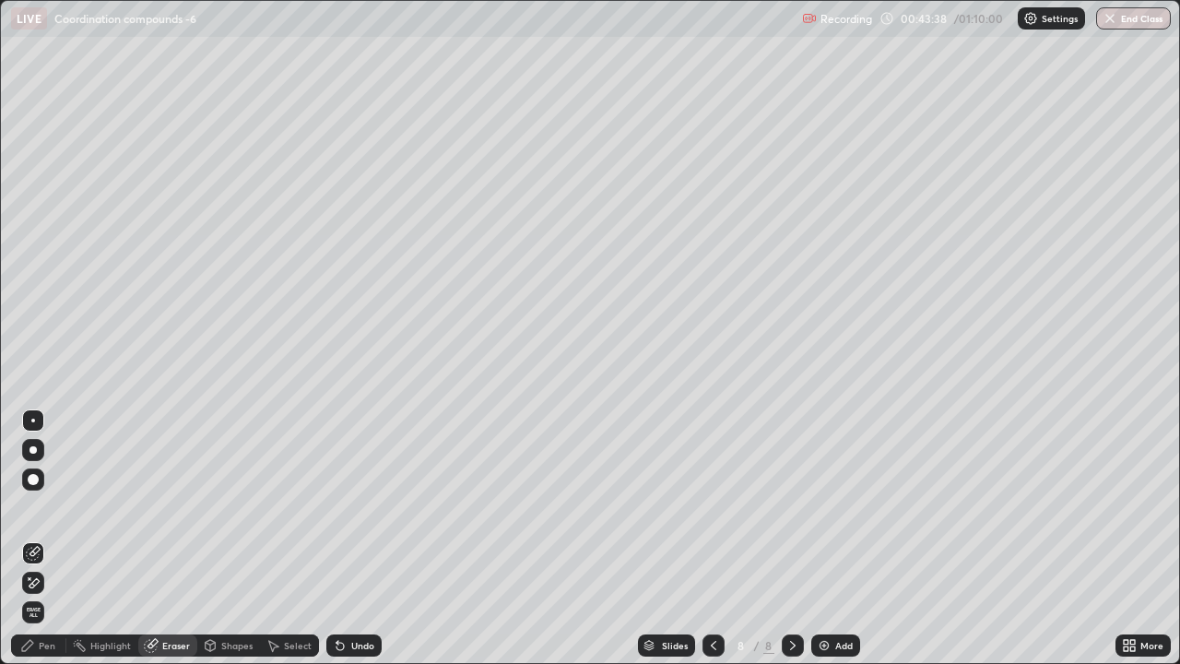
click at [36, 507] on div "Pen" at bounding box center [38, 645] width 55 height 22
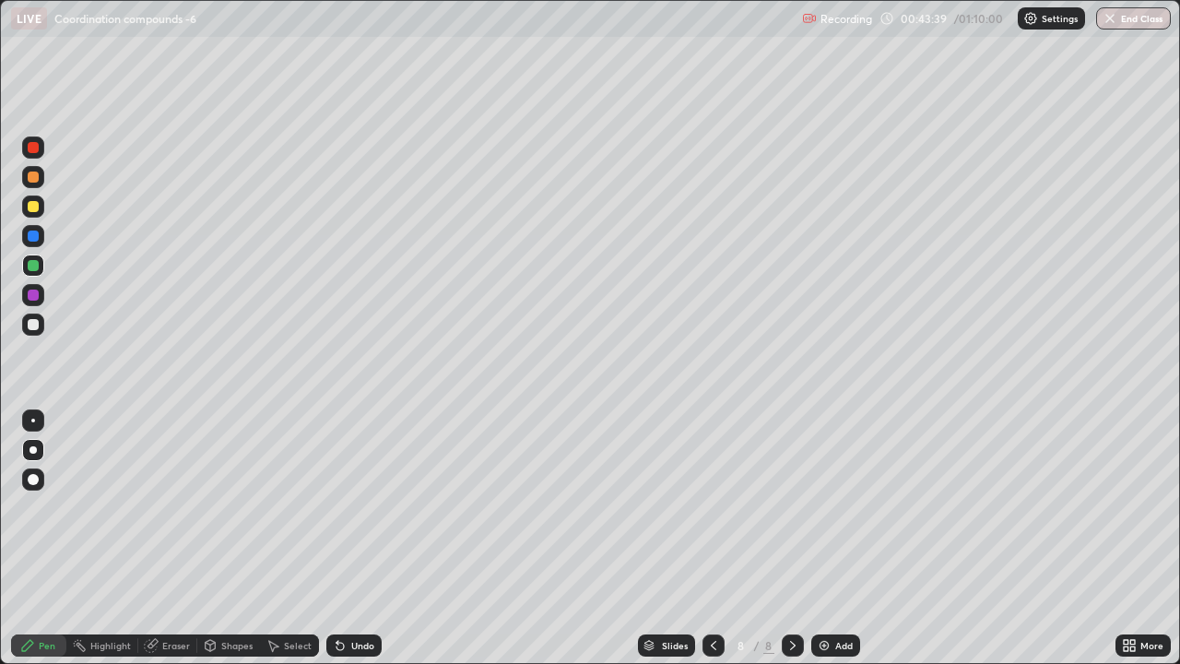
click at [33, 204] on div at bounding box center [33, 206] width 11 height 11
click at [31, 179] on div at bounding box center [33, 176] width 11 height 11
click at [228, 507] on div "Shapes" at bounding box center [236, 645] width 31 height 9
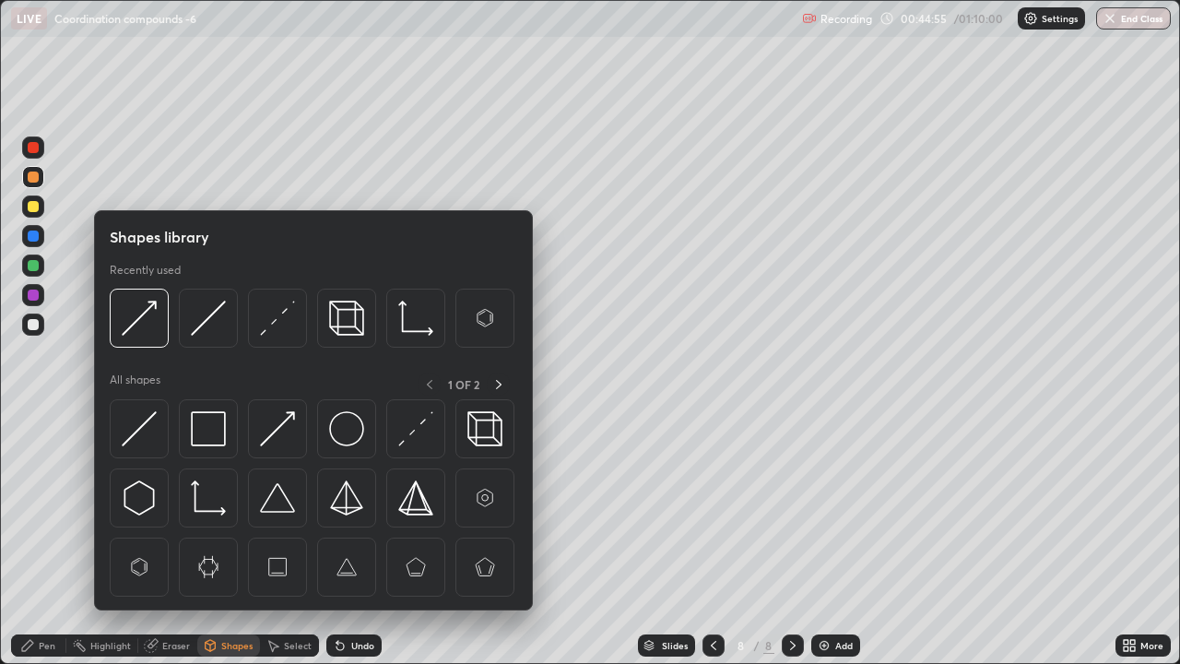
click at [171, 507] on div "Eraser" at bounding box center [176, 645] width 28 height 9
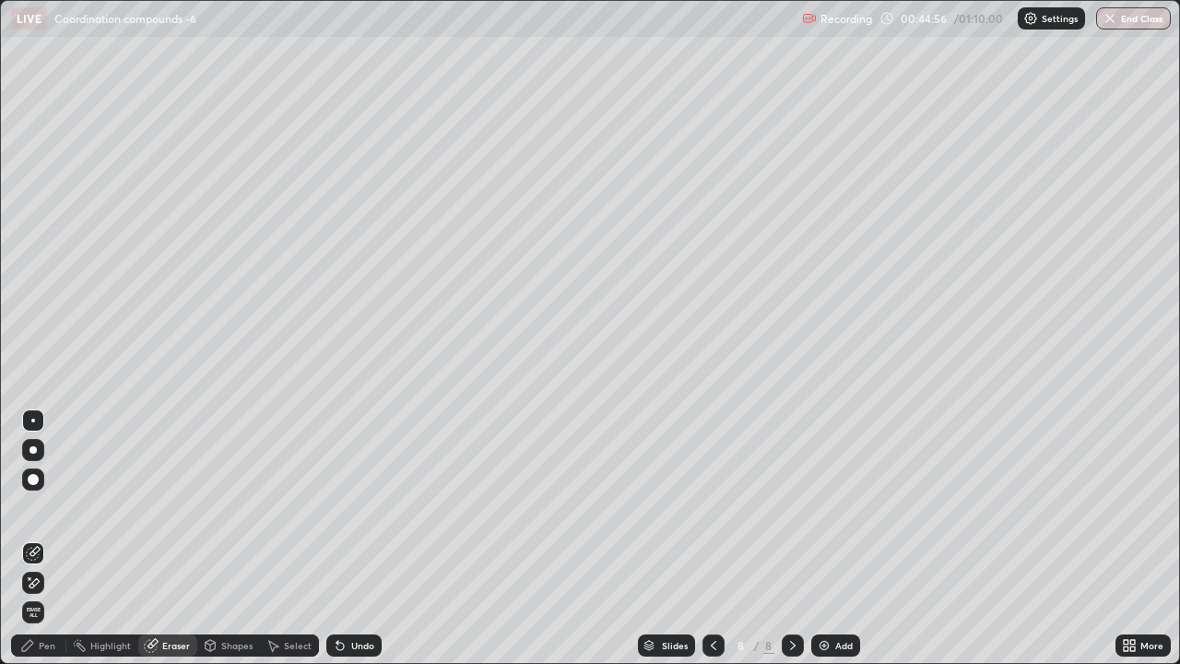
click at [37, 507] on icon at bounding box center [35, 582] width 10 height 9
click at [35, 507] on div "Pen" at bounding box center [38, 645] width 55 height 22
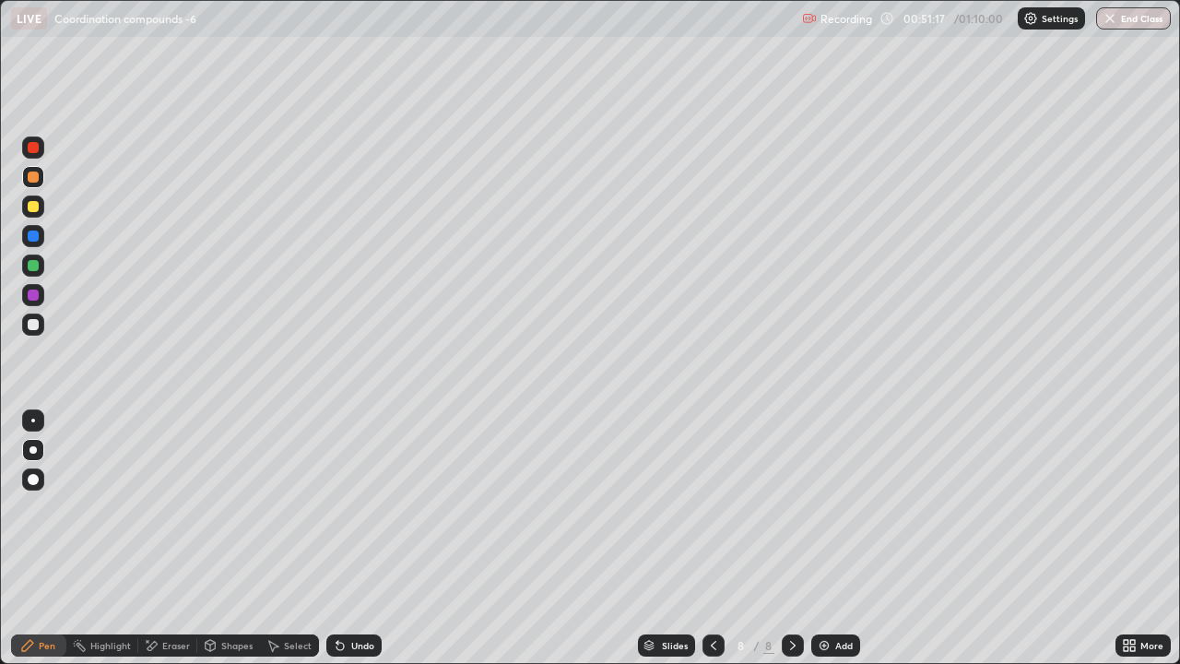
click at [840, 507] on div "Add" at bounding box center [844, 645] width 18 height 9
click at [32, 202] on div at bounding box center [33, 206] width 11 height 11
click at [355, 507] on div "Undo" at bounding box center [362, 645] width 23 height 9
click at [356, 507] on div "Undo" at bounding box center [362, 645] width 23 height 9
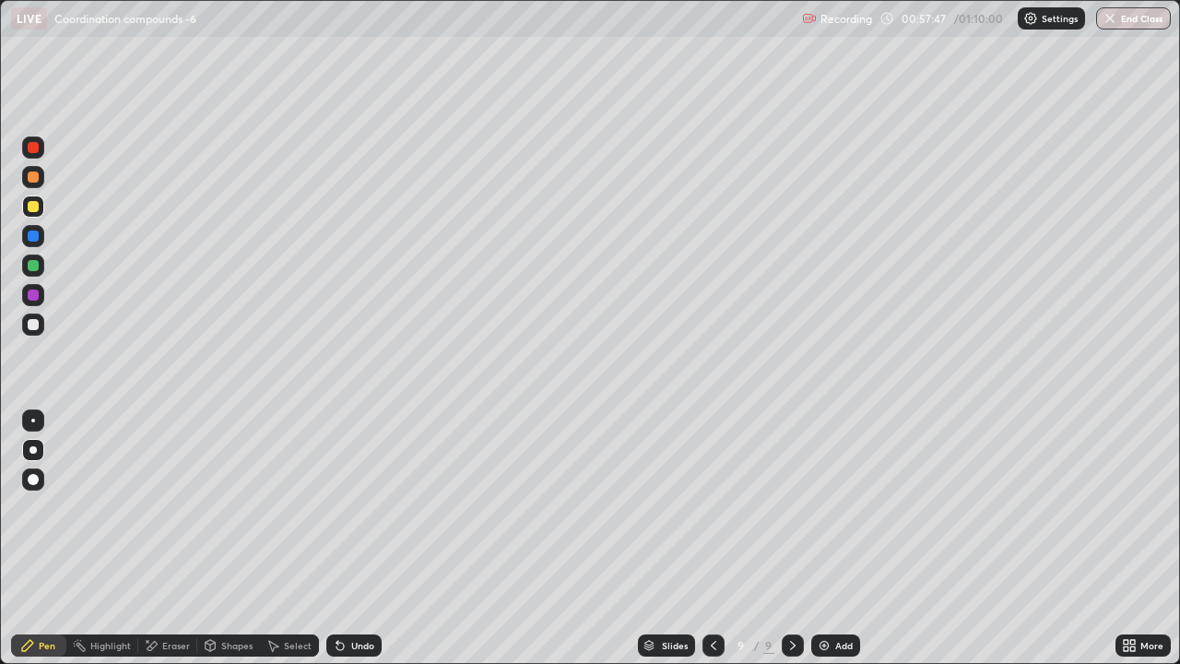
click at [831, 507] on div "Add" at bounding box center [835, 645] width 49 height 22
click at [237, 507] on div "Shapes" at bounding box center [236, 645] width 31 height 9
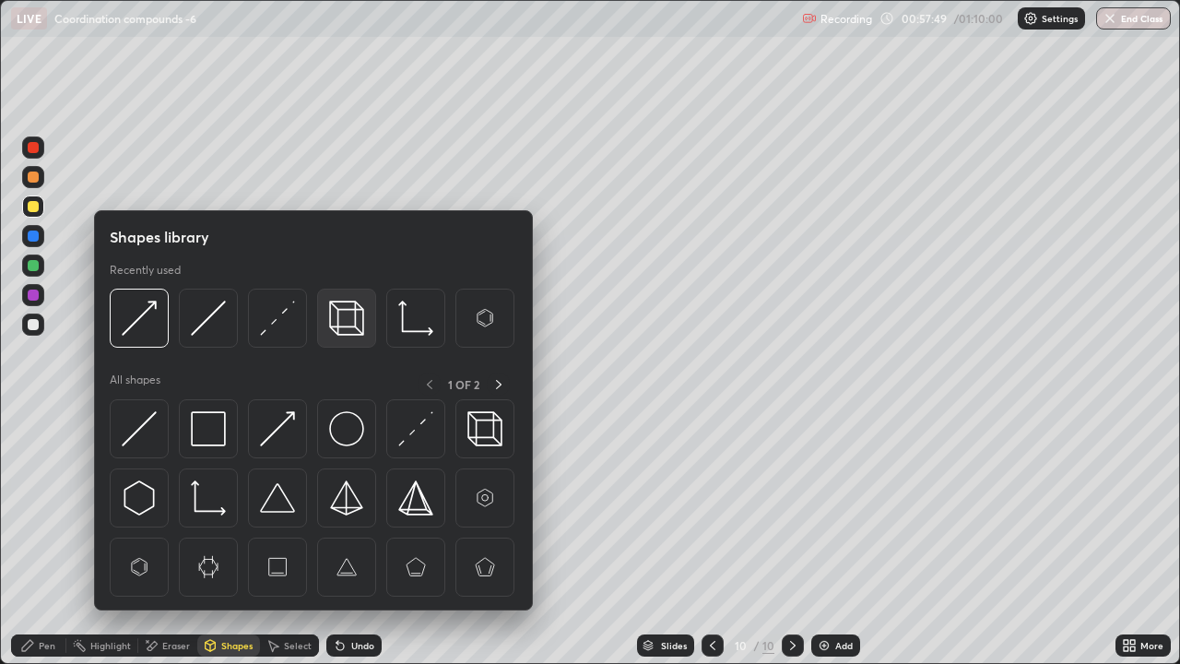
click at [359, 308] on img at bounding box center [346, 318] width 35 height 35
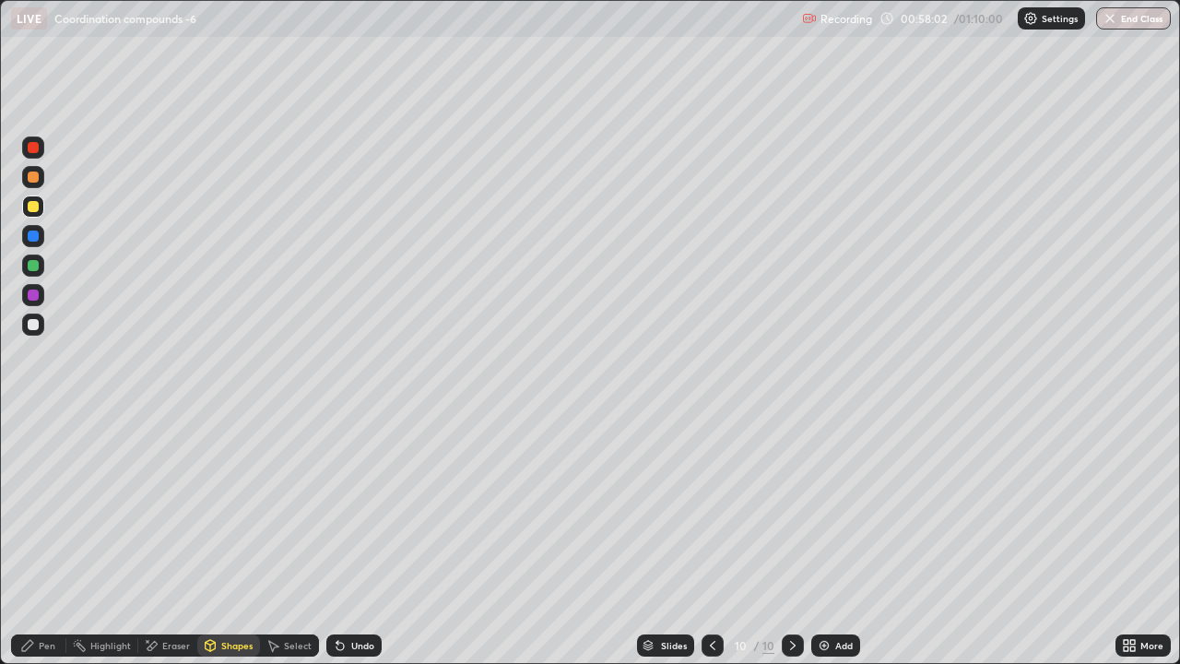
click at [51, 507] on div "Pen" at bounding box center [38, 645] width 55 height 22
click at [36, 266] on div at bounding box center [33, 265] width 11 height 11
click at [233, 507] on div "Shapes" at bounding box center [236, 645] width 31 height 9
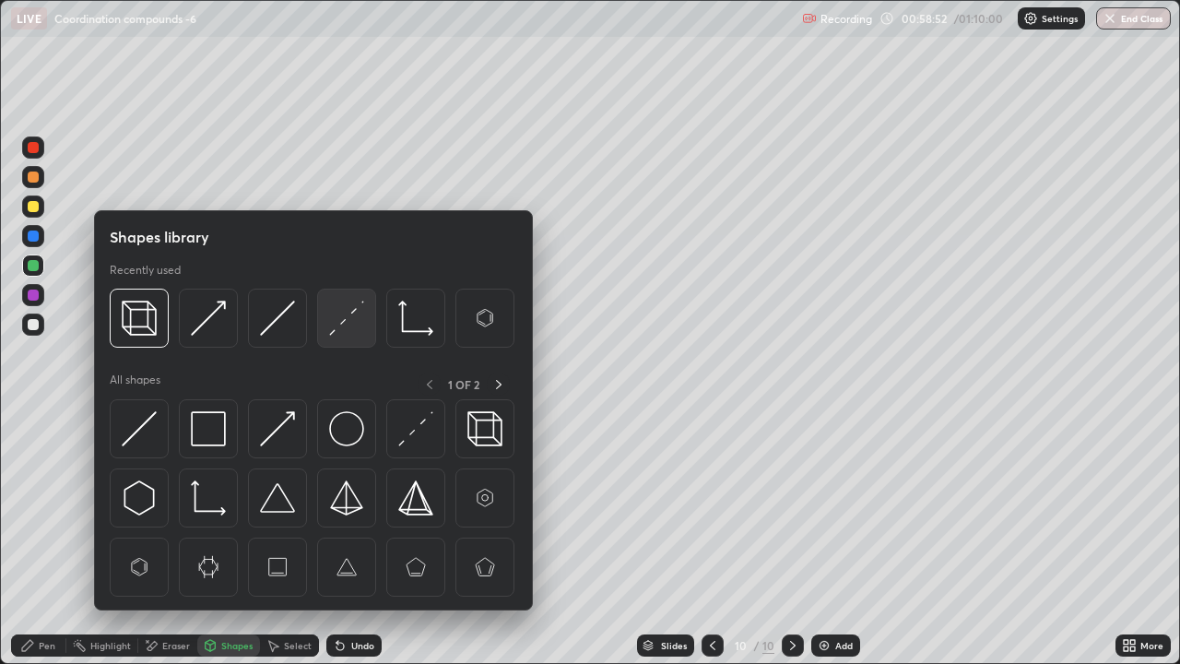
click at [342, 320] on img at bounding box center [346, 318] width 35 height 35
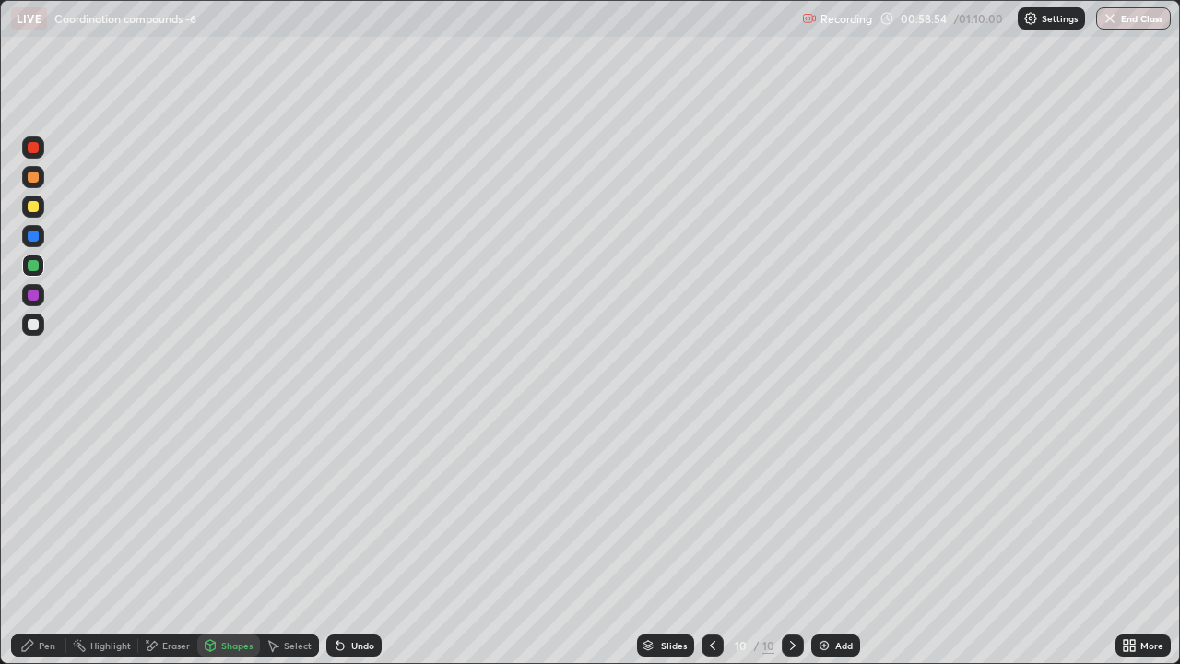
click at [35, 207] on div at bounding box center [33, 206] width 11 height 11
click at [37, 328] on div at bounding box center [33, 324] width 11 height 11
click at [30, 261] on div at bounding box center [33, 265] width 11 height 11
click at [353, 507] on div "Undo" at bounding box center [362, 645] width 23 height 9
click at [357, 507] on div "Undo" at bounding box center [362, 645] width 23 height 9
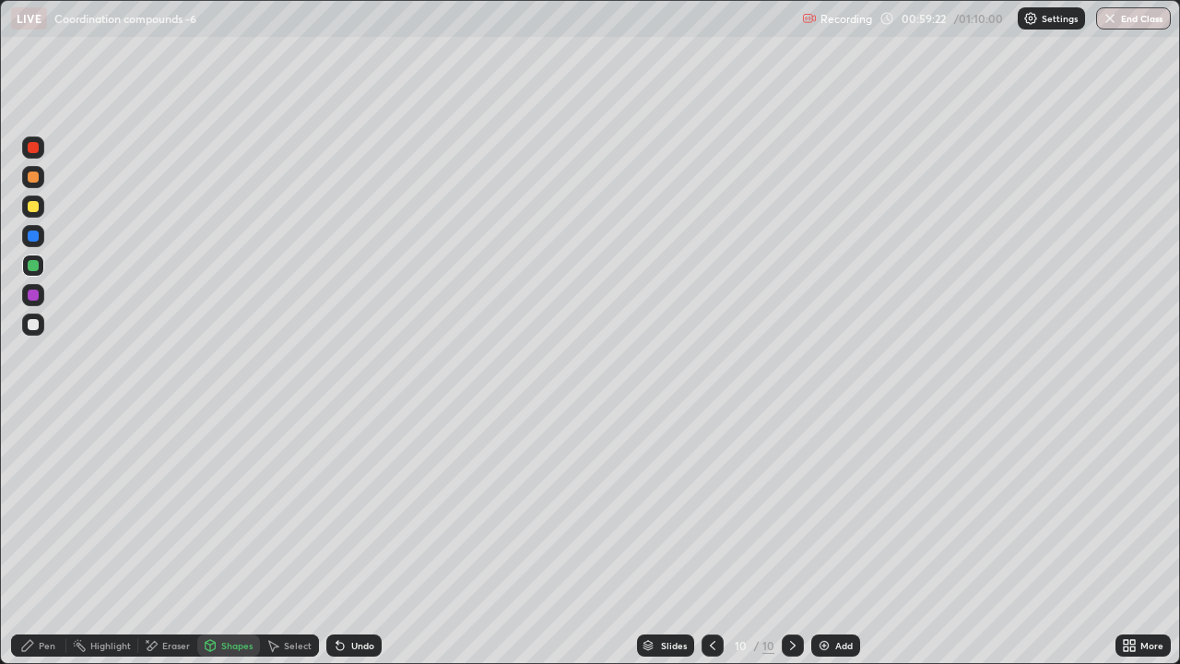
click at [40, 507] on div "Pen" at bounding box center [47, 645] width 17 height 9
click at [34, 325] on div at bounding box center [33, 324] width 11 height 11
click at [224, 507] on div "Shapes" at bounding box center [236, 645] width 31 height 9
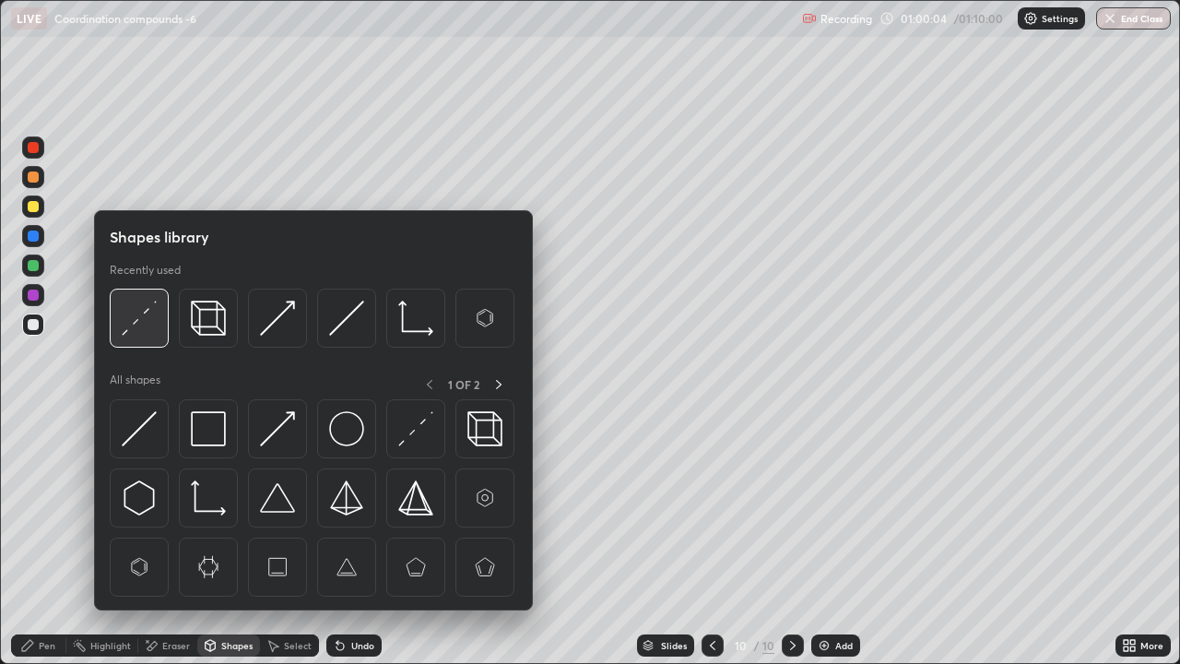
click at [145, 326] on img at bounding box center [139, 318] width 35 height 35
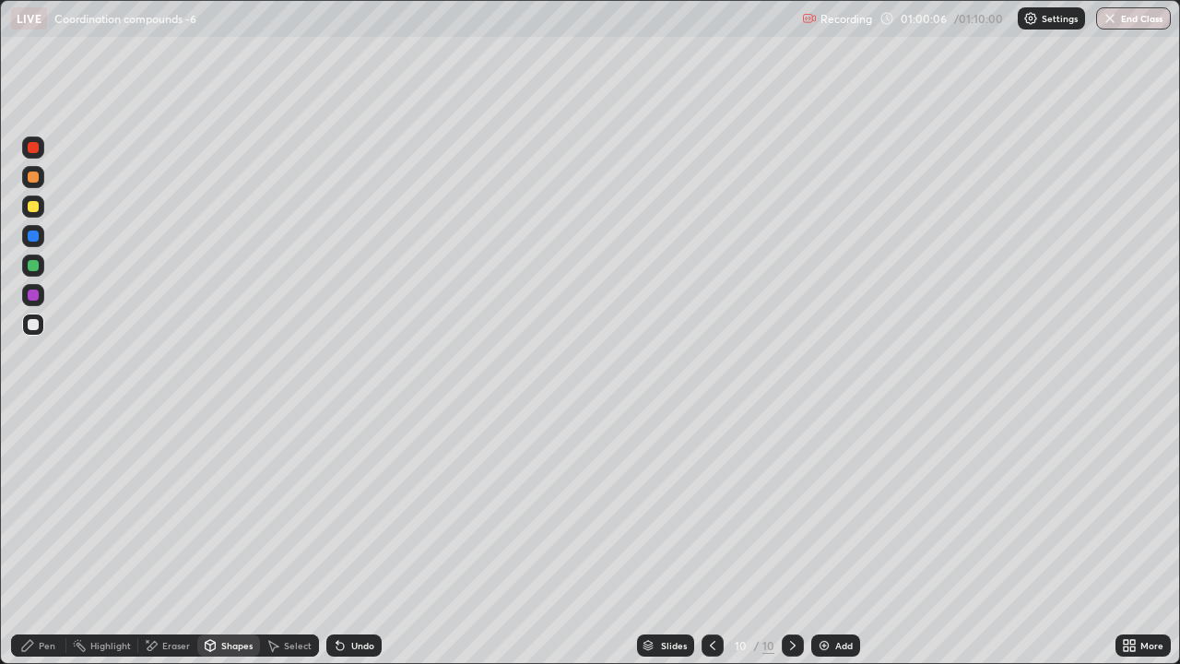
click at [36, 267] on div at bounding box center [33, 265] width 11 height 11
click at [44, 507] on div "Pen" at bounding box center [38, 645] width 55 height 22
click at [235, 507] on div "Shapes" at bounding box center [236, 645] width 31 height 9
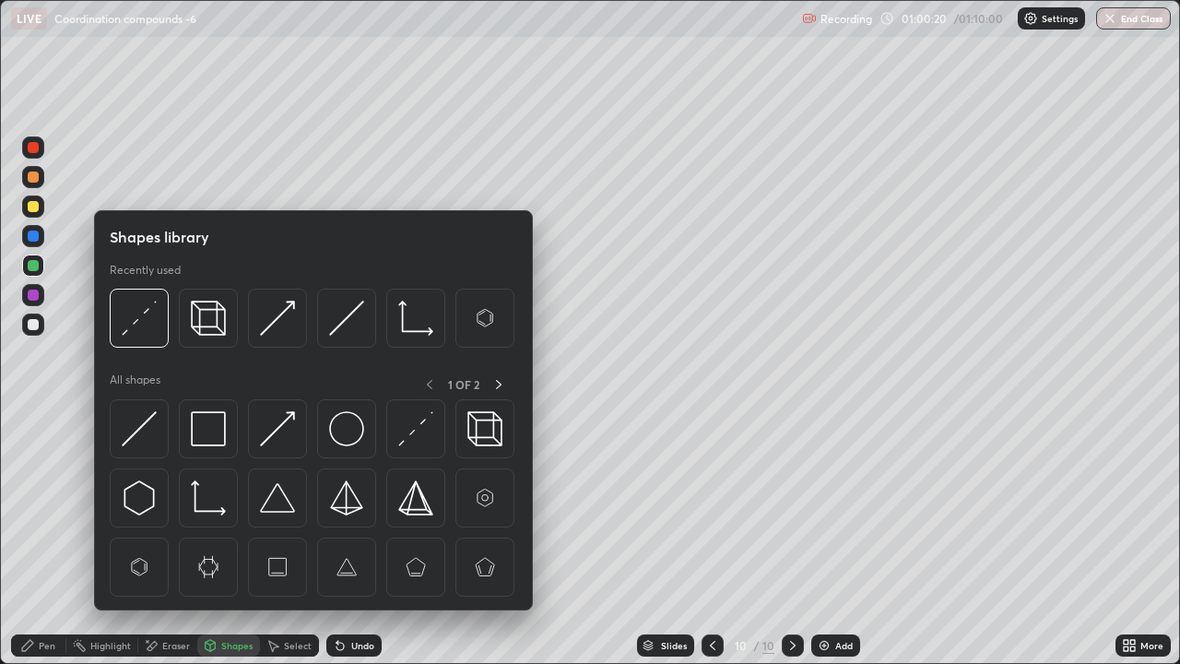
click at [34, 327] on div at bounding box center [33, 324] width 11 height 11
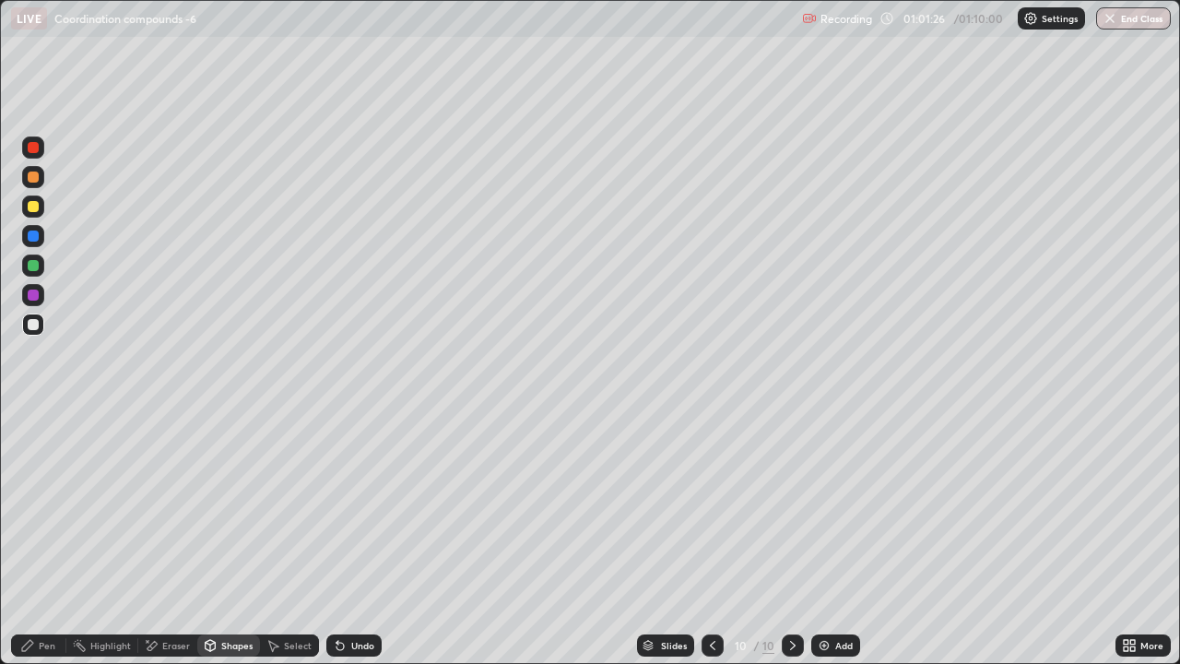
click at [49, 507] on div "Pen" at bounding box center [47, 645] width 17 height 9
click at [35, 176] on div at bounding box center [33, 176] width 11 height 11
click at [33, 207] on div at bounding box center [33, 206] width 11 height 11
click at [34, 149] on div at bounding box center [33, 147] width 11 height 11
click at [31, 266] on div at bounding box center [33, 265] width 11 height 11
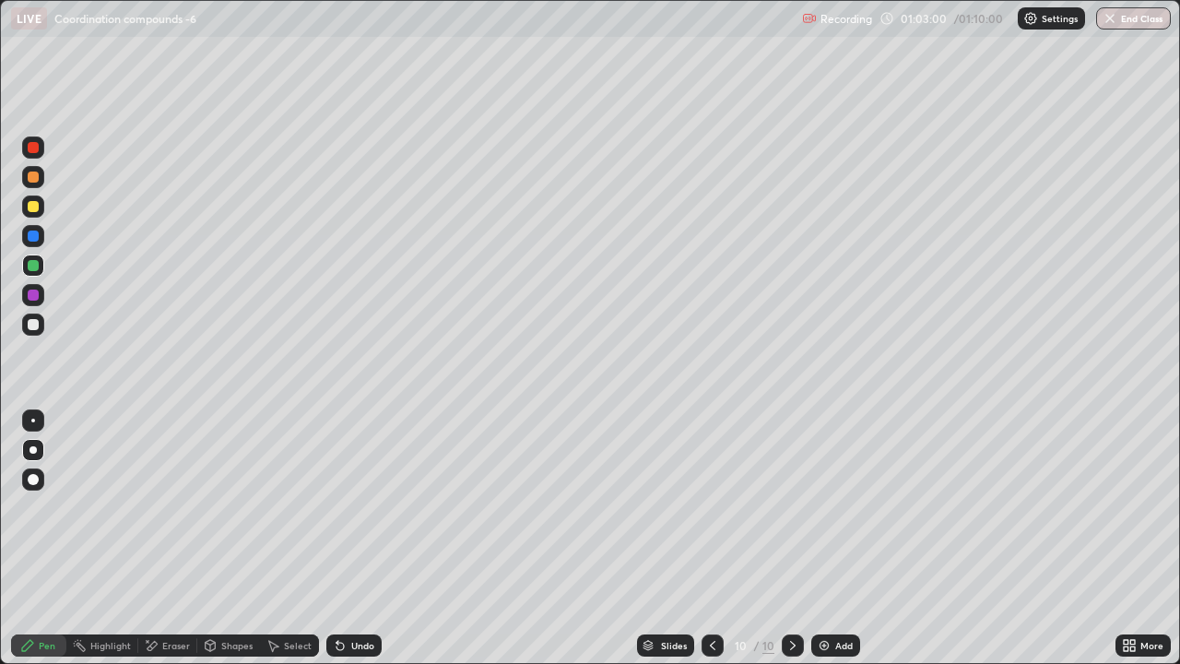
click at [714, 507] on icon at bounding box center [712, 645] width 15 height 15
click at [790, 507] on icon at bounding box center [793, 645] width 6 height 9
click at [711, 507] on icon at bounding box center [712, 645] width 15 height 15
click at [788, 507] on icon at bounding box center [792, 645] width 15 height 15
click at [1127, 23] on button "End Class" at bounding box center [1134, 18] width 73 height 22
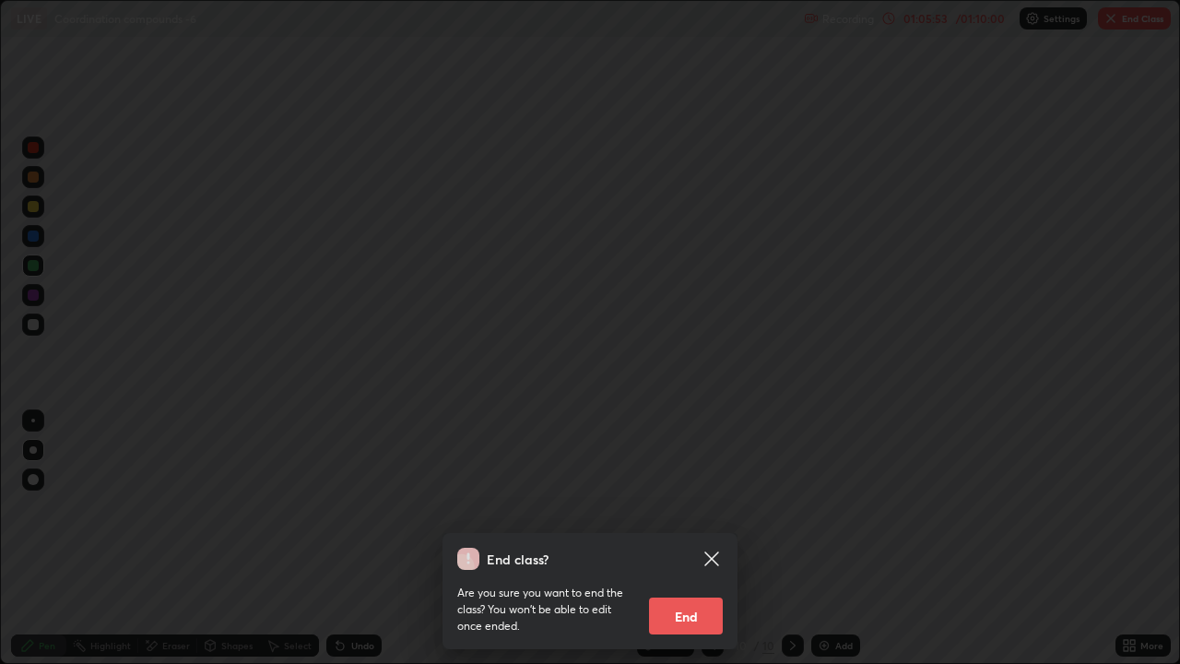
click at [971, 202] on div "End class? Are you sure you want to end the class? You won’t be able to edit on…" at bounding box center [590, 332] width 1180 height 664
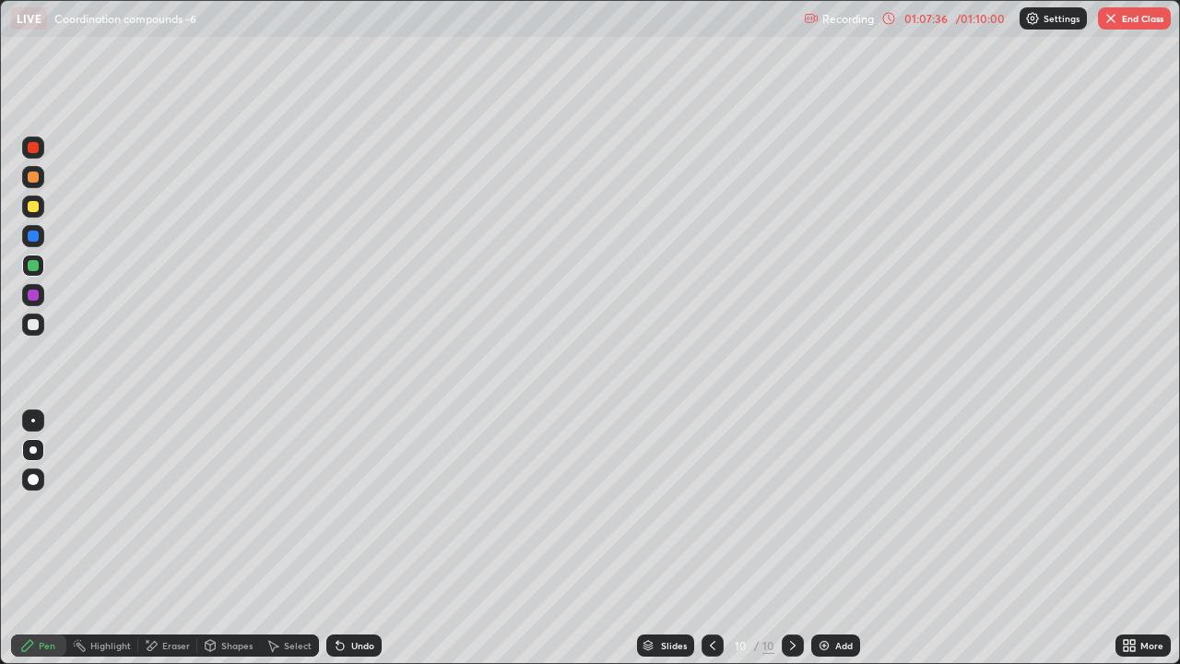
click at [1149, 24] on button "End Class" at bounding box center [1134, 18] width 73 height 22
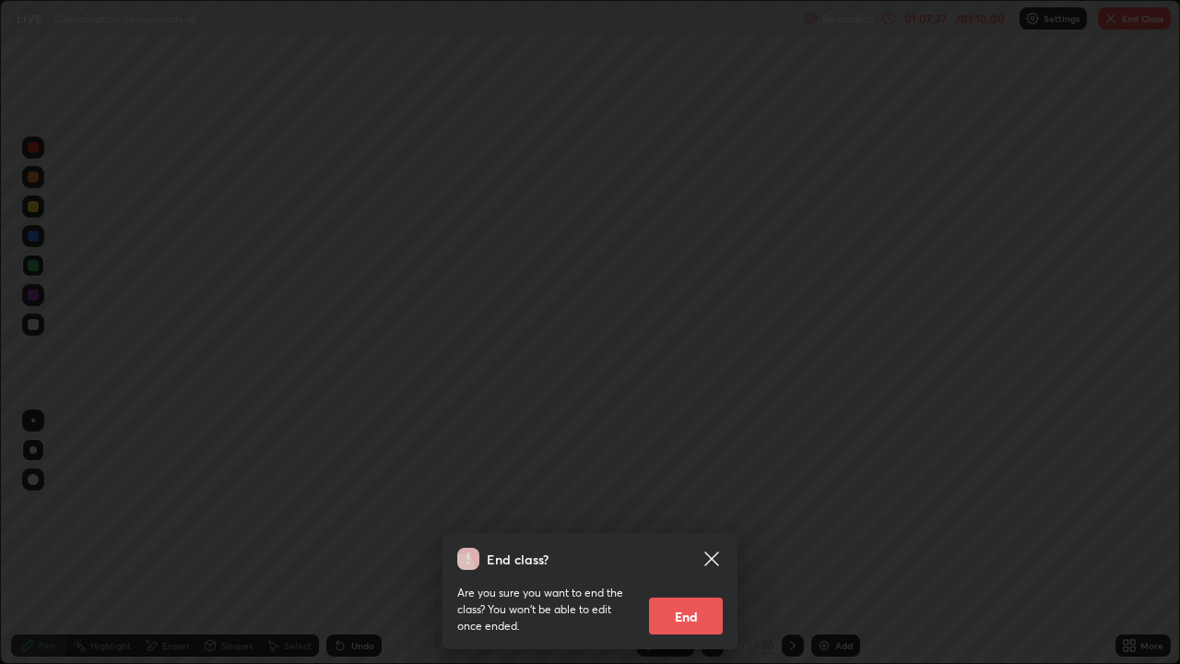
click at [1092, 461] on div "End class? Are you sure you want to end the class? You won’t be able to edit on…" at bounding box center [590, 332] width 1180 height 664
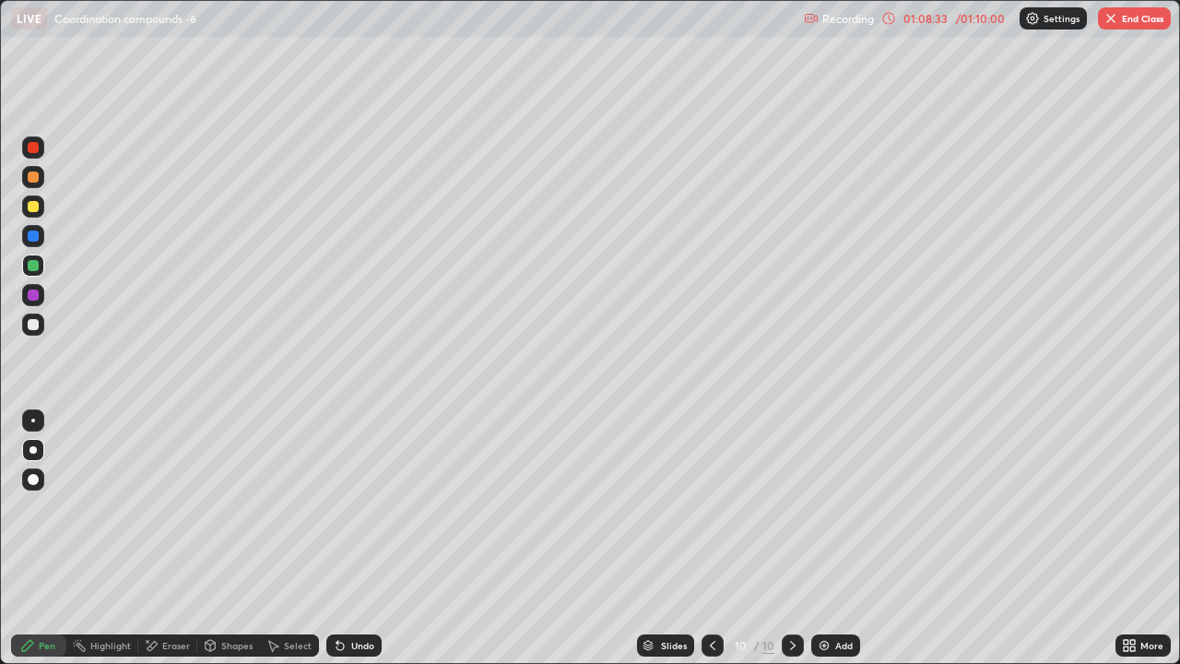
click at [716, 507] on div at bounding box center [713, 645] width 22 height 22
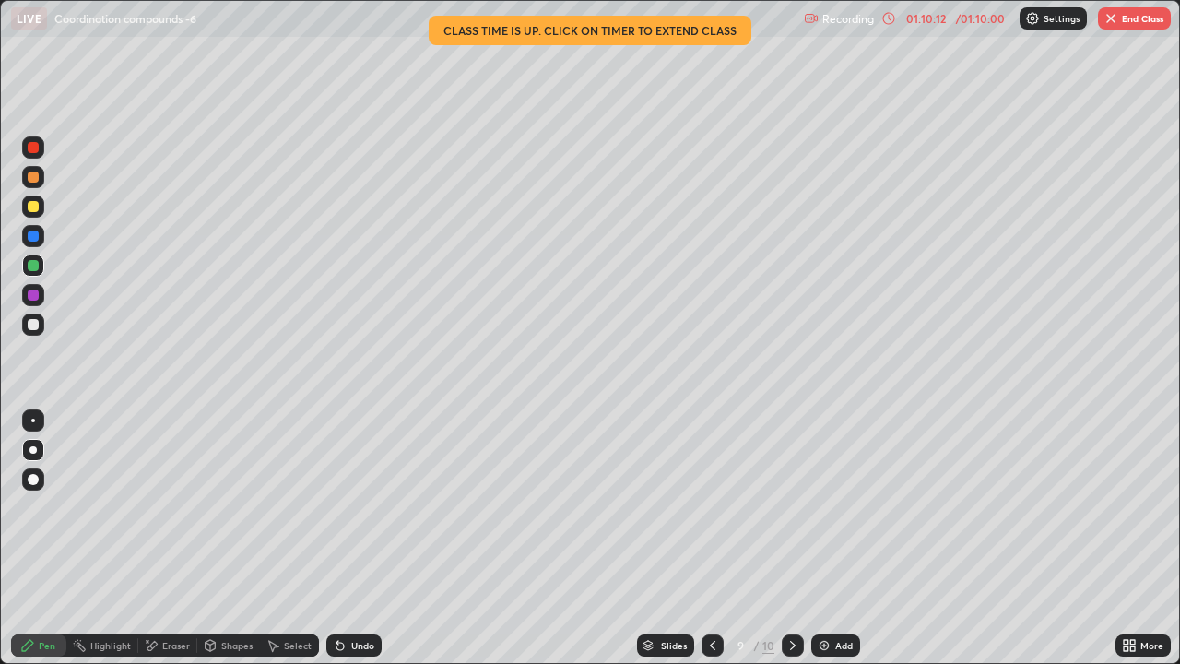
click at [1125, 20] on button "End Class" at bounding box center [1134, 18] width 73 height 22
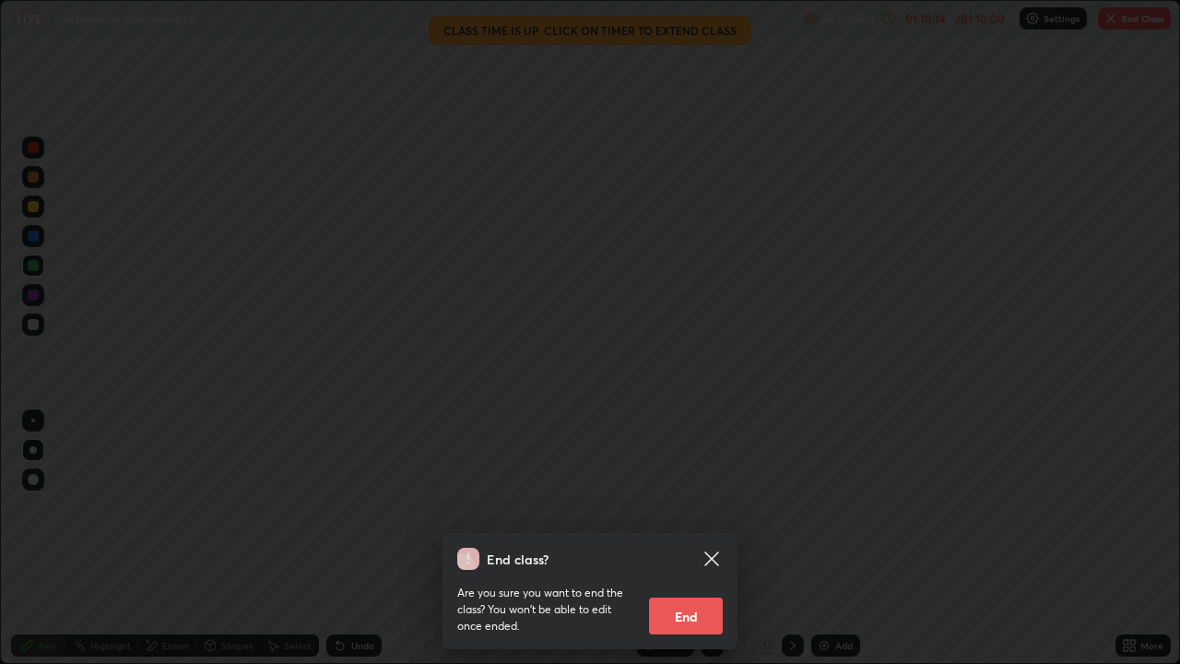
click at [688, 507] on button "End" at bounding box center [686, 615] width 74 height 37
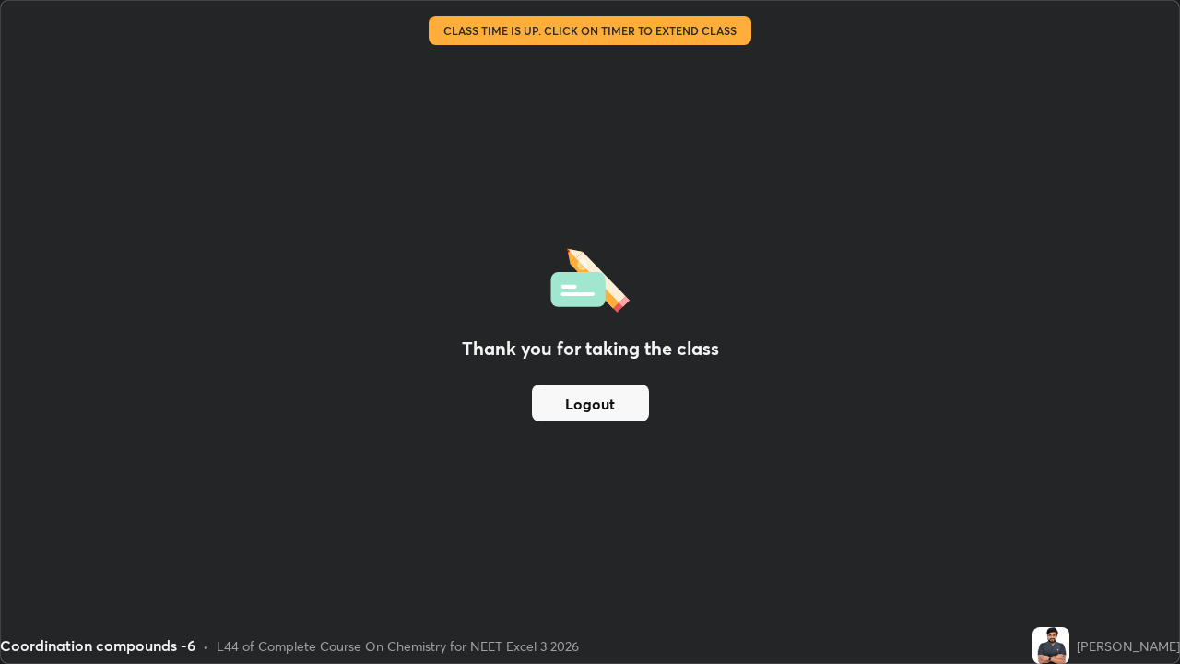
click at [582, 401] on button "Logout" at bounding box center [590, 402] width 117 height 37
